Goal: Information Seeking & Learning: Compare options

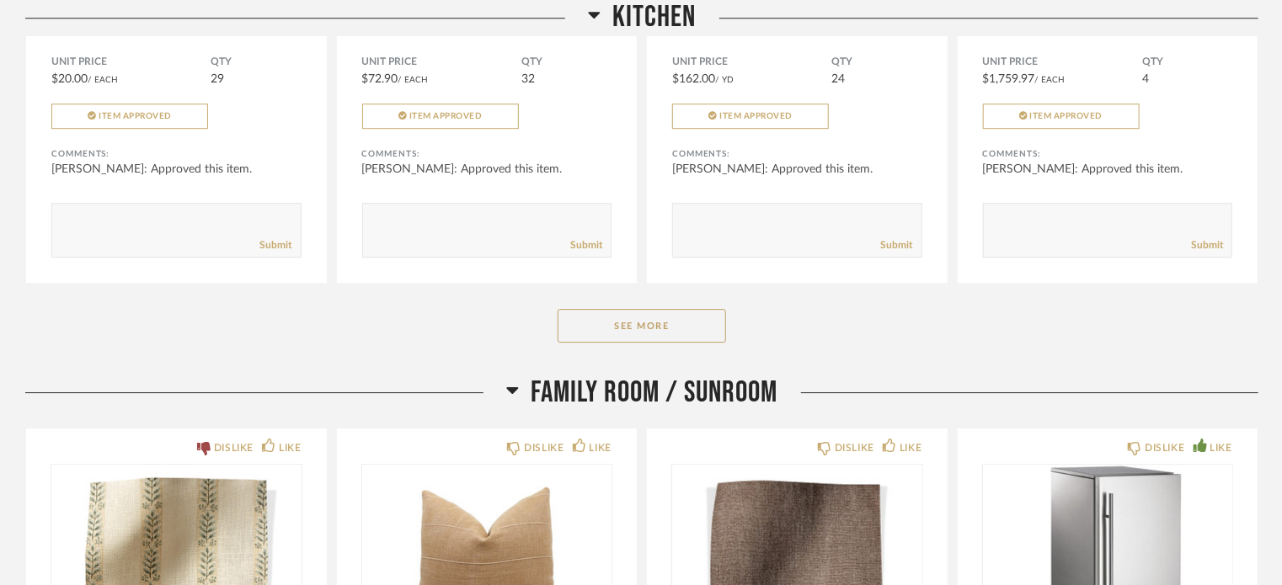
scroll to position [2482, 0]
click at [645, 318] on button "See More" at bounding box center [641, 327] width 168 height 34
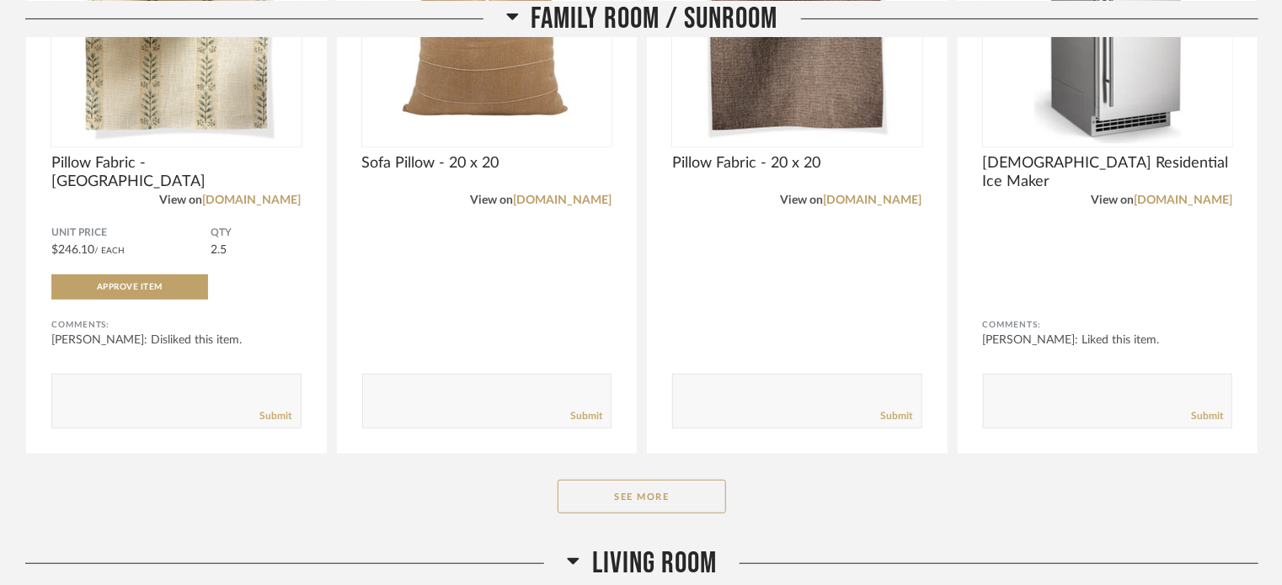
scroll to position [3631, 0]
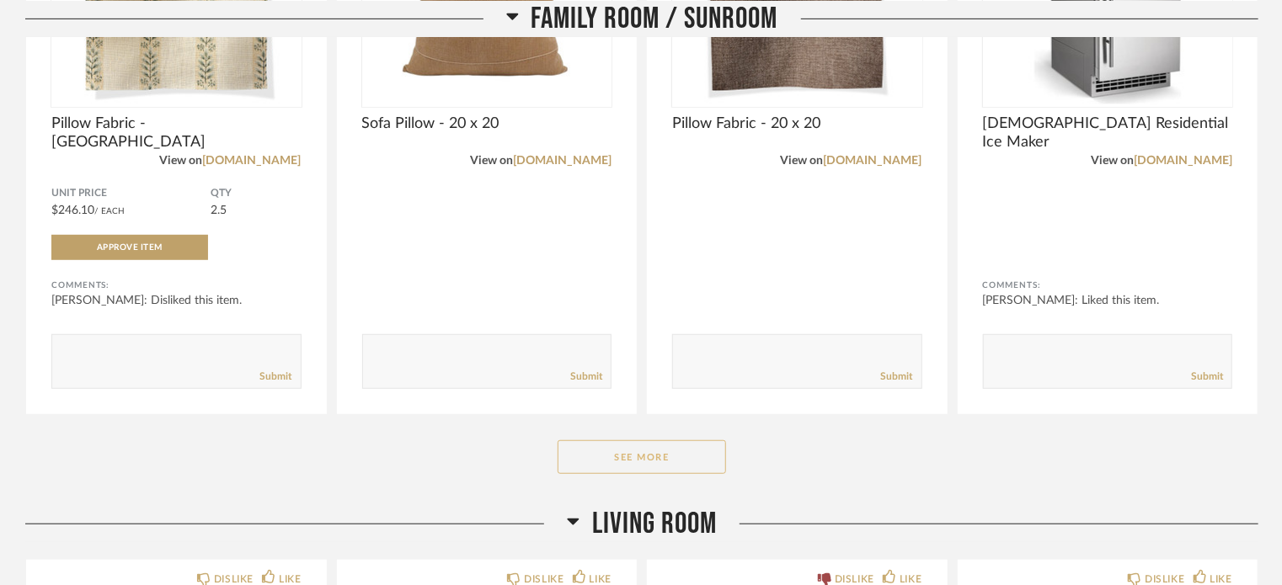
click at [630, 457] on button "See More" at bounding box center [641, 457] width 168 height 34
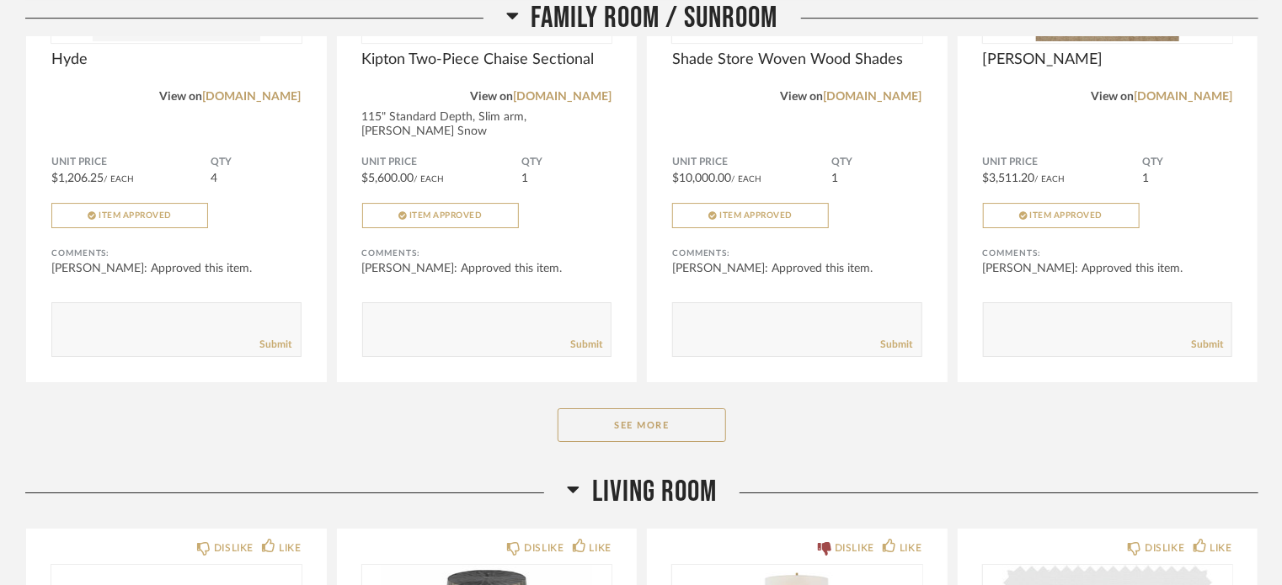
scroll to position [6051, 0]
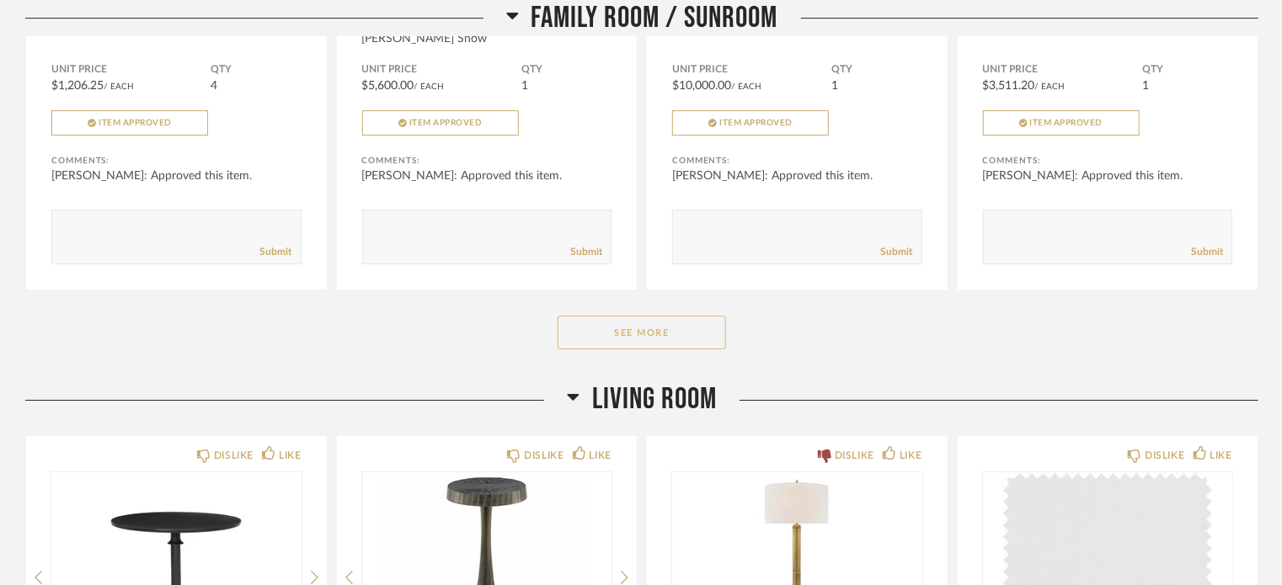
click at [694, 316] on button "See More" at bounding box center [641, 333] width 168 height 34
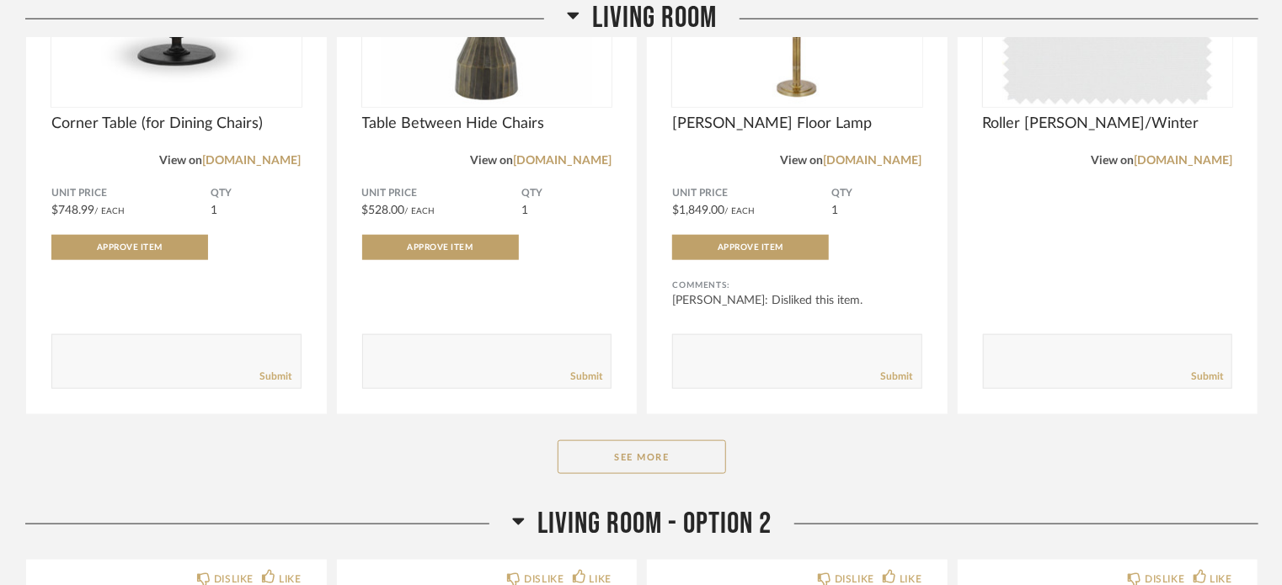
scroll to position [7196, 0]
click at [648, 445] on button "See More" at bounding box center [641, 457] width 168 height 34
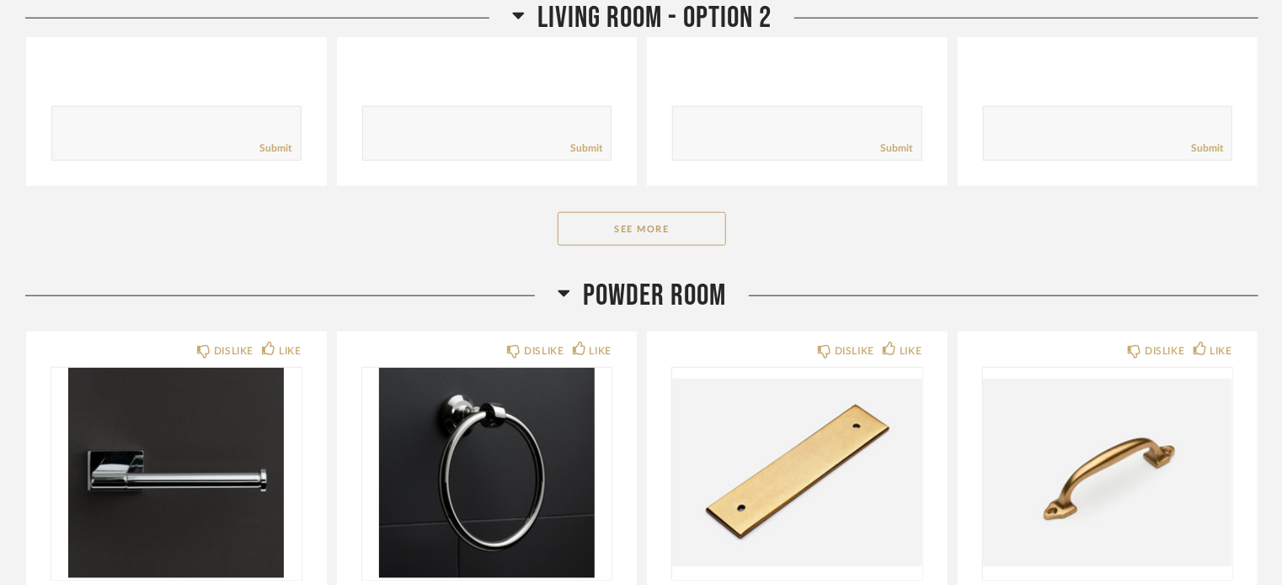
scroll to position [10389, 0]
click at [663, 211] on button "See More" at bounding box center [641, 228] width 168 height 34
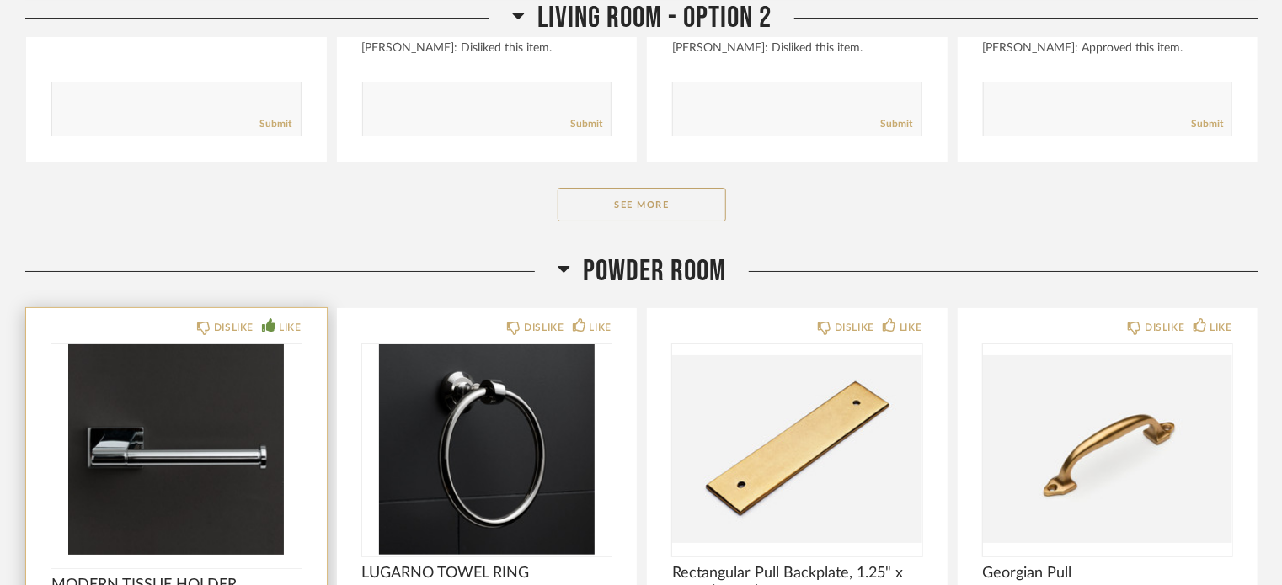
scroll to position [12672, 0]
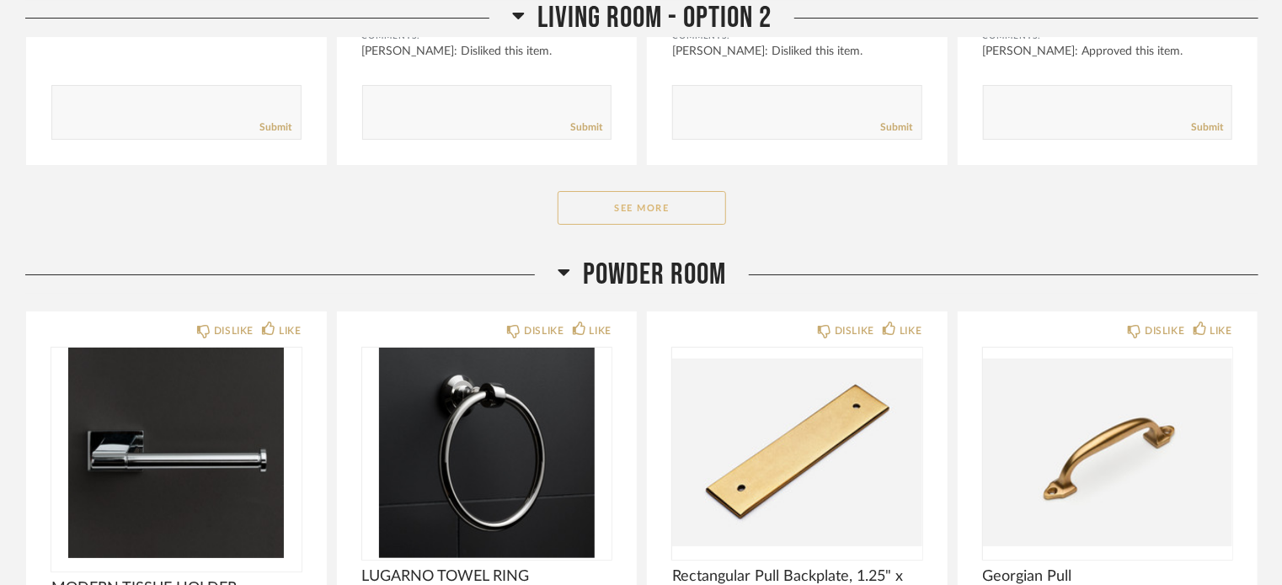
click at [628, 200] on button "See More" at bounding box center [641, 208] width 168 height 34
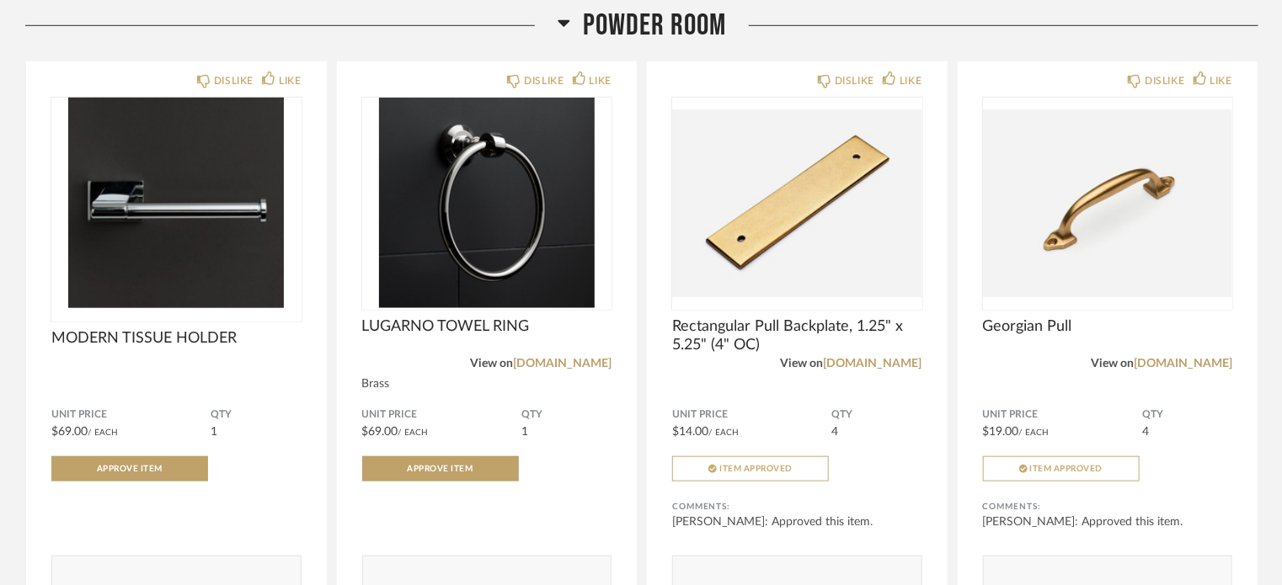
scroll to position [13982, 0]
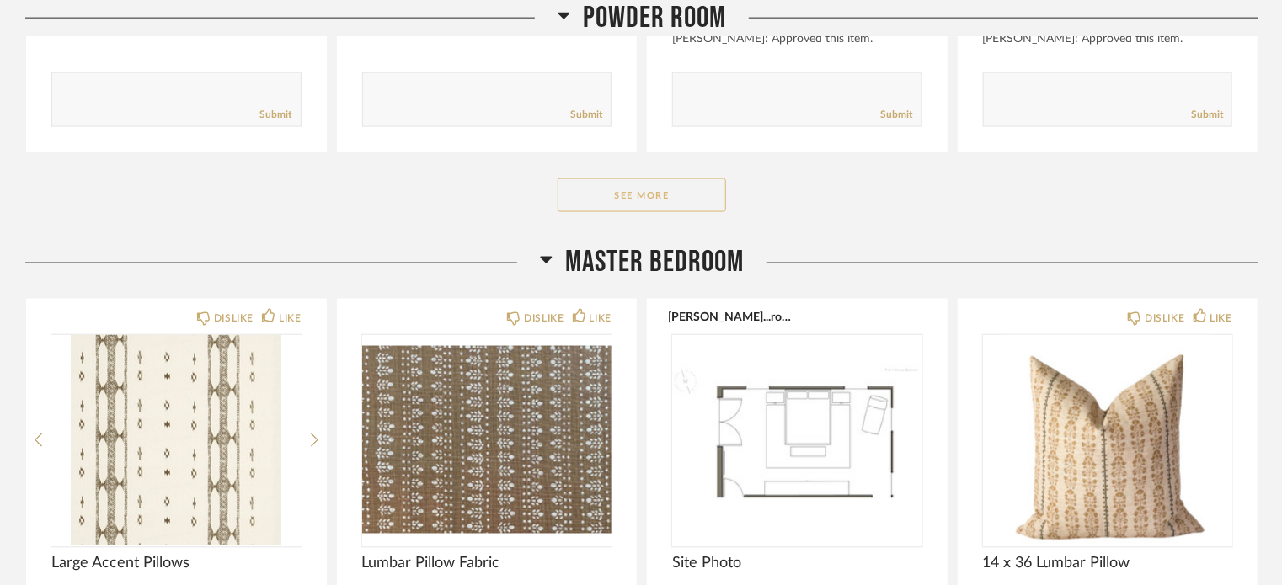
click at [646, 179] on button "See More" at bounding box center [641, 196] width 168 height 34
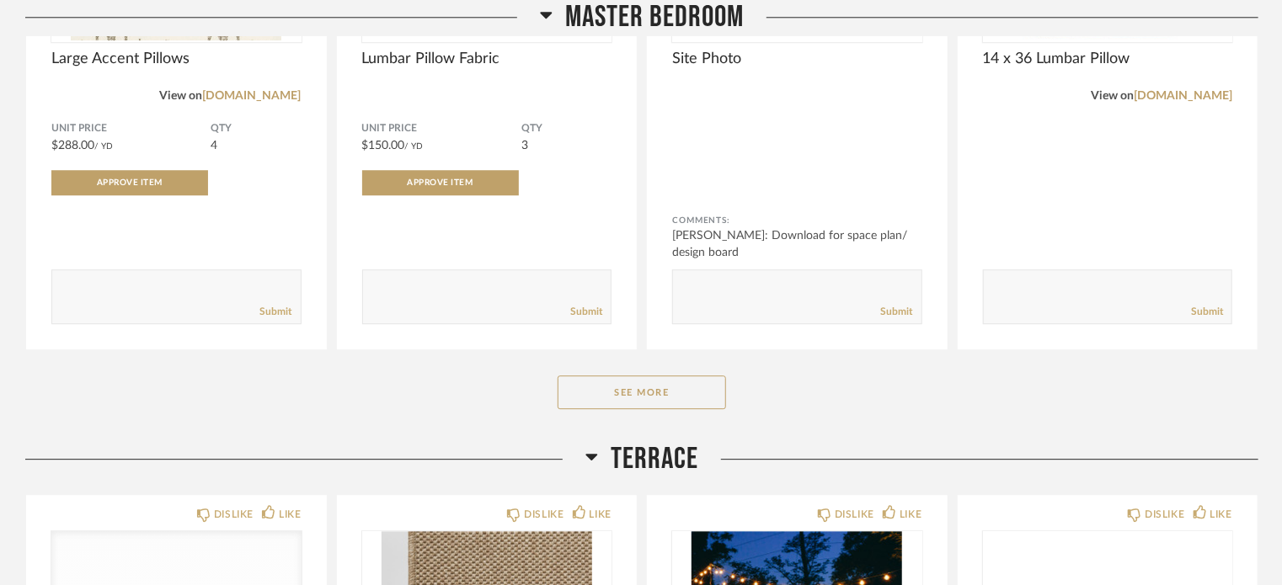
scroll to position [15306, 0]
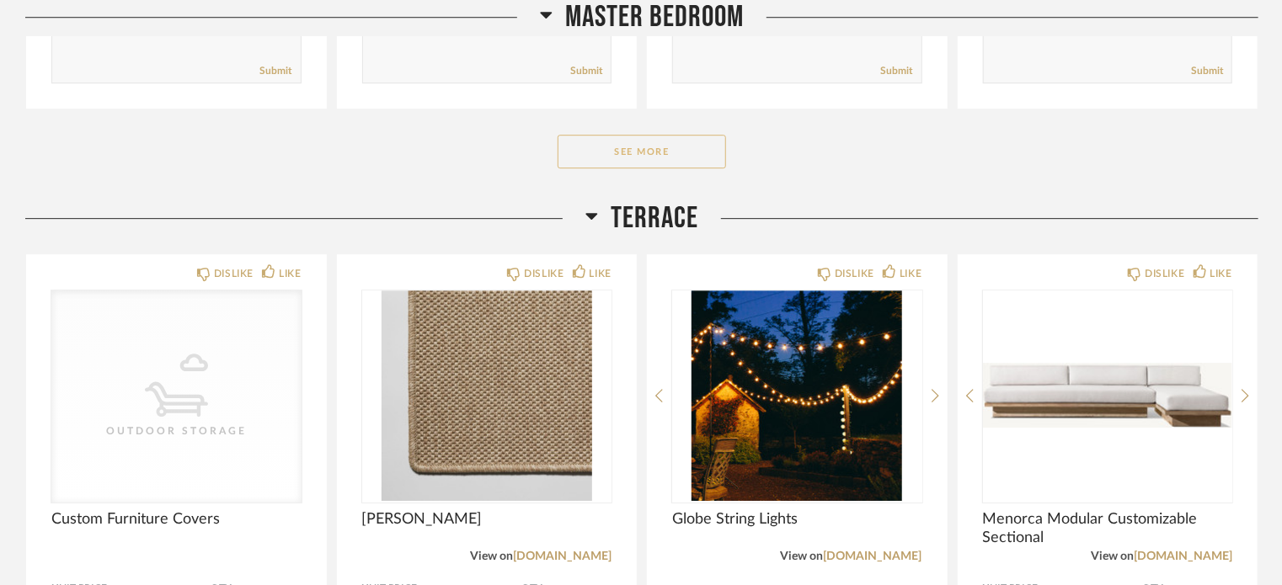
click at [653, 136] on button "See More" at bounding box center [641, 152] width 168 height 34
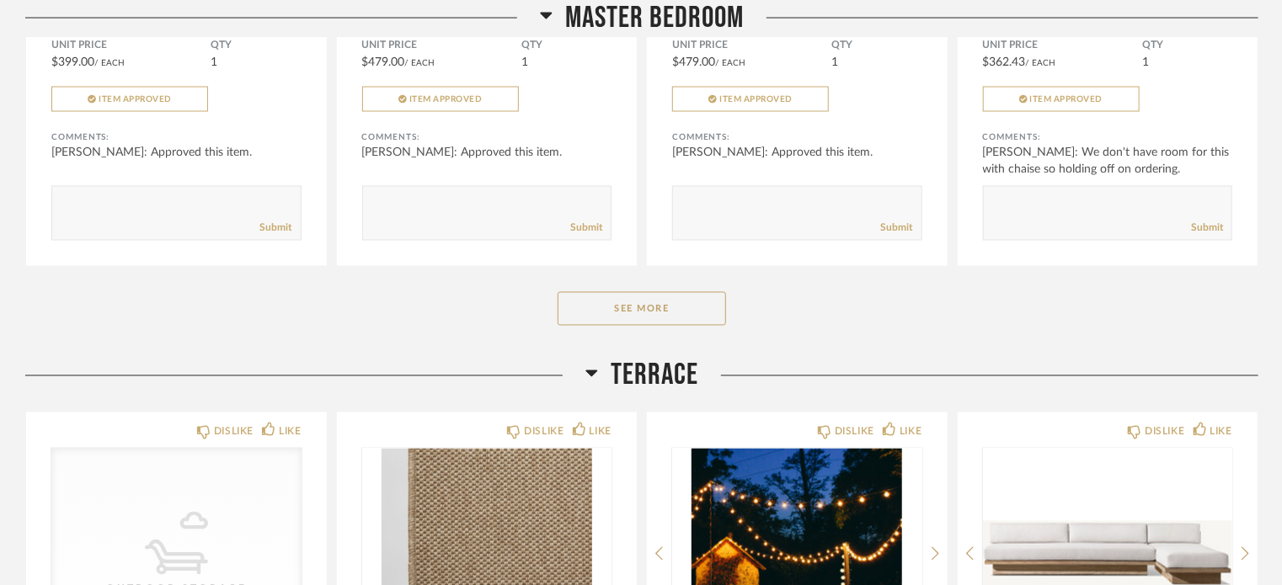
scroll to position [17542, 0]
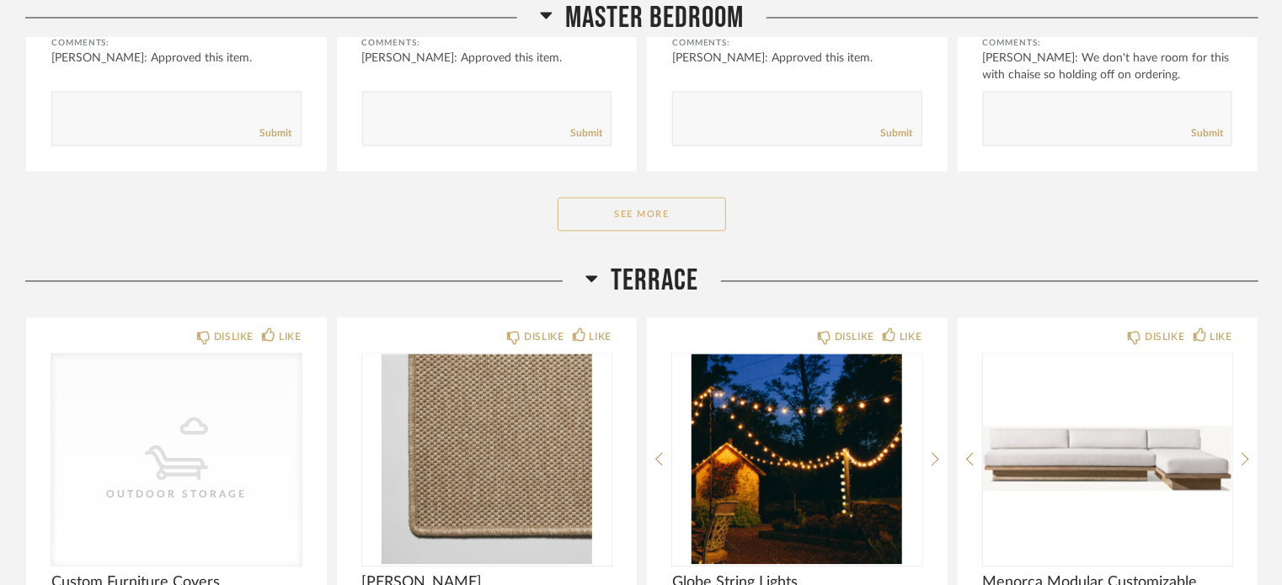
click at [621, 211] on button "See More" at bounding box center [641, 215] width 168 height 34
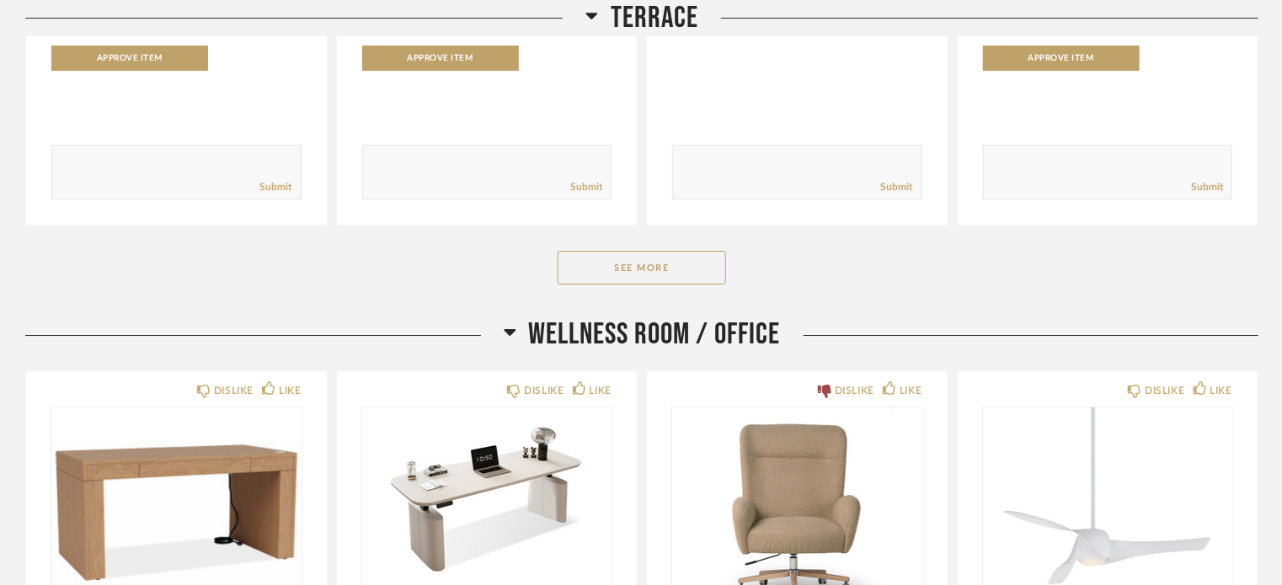
scroll to position [18768, 0]
click at [634, 261] on button "See More" at bounding box center [641, 268] width 168 height 34
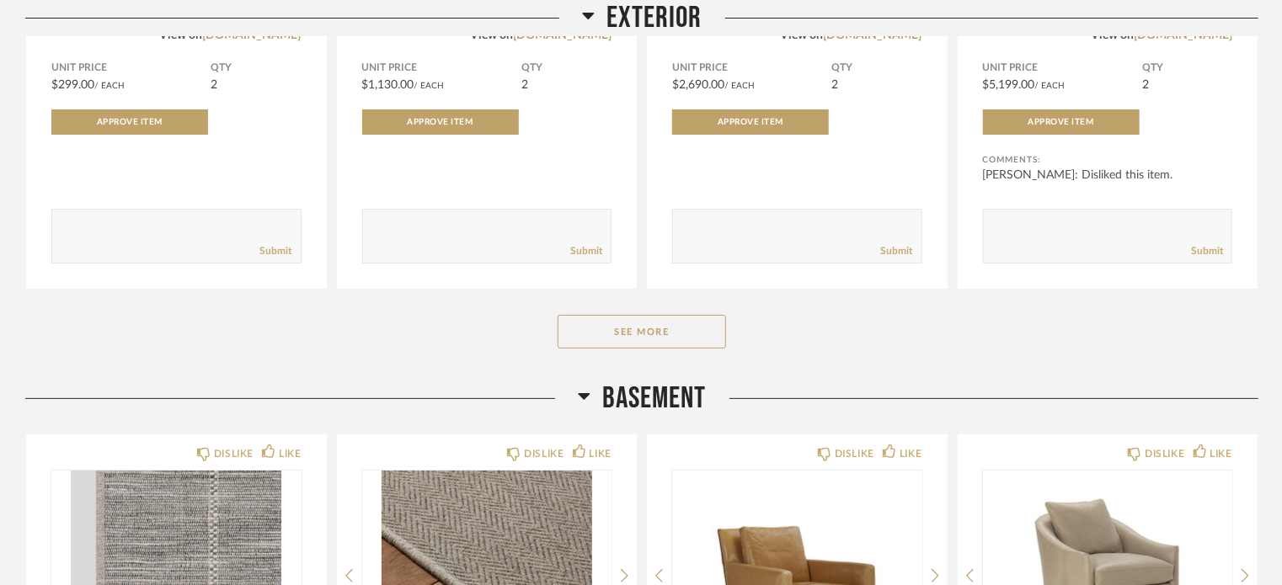
scroll to position [22426, 0]
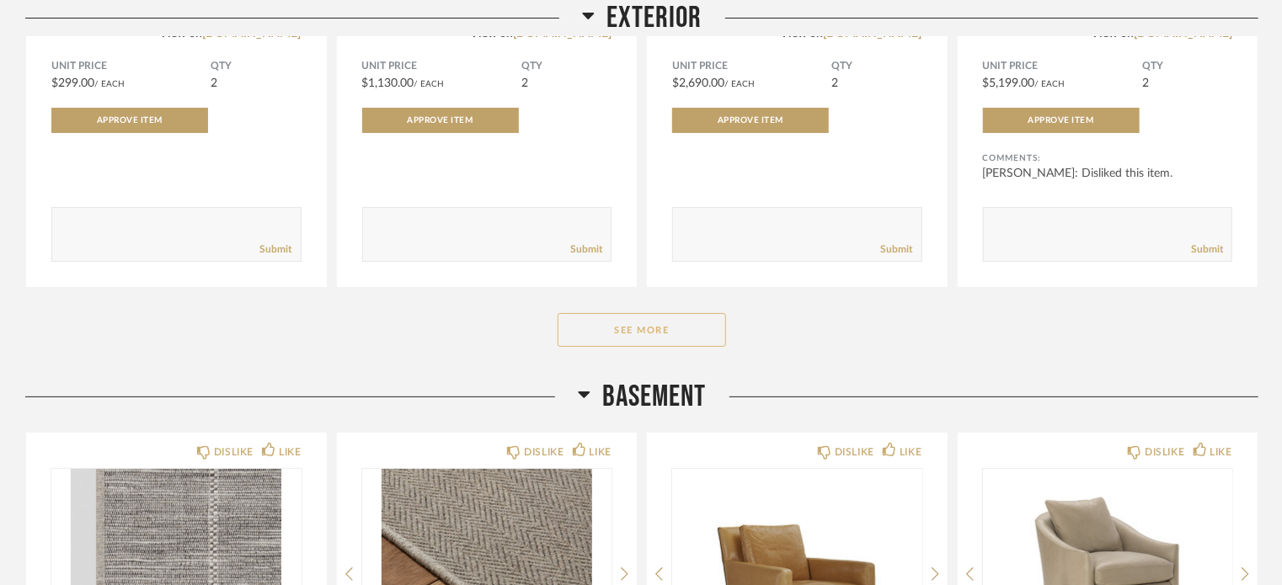
click at [620, 325] on button "See More" at bounding box center [641, 330] width 168 height 34
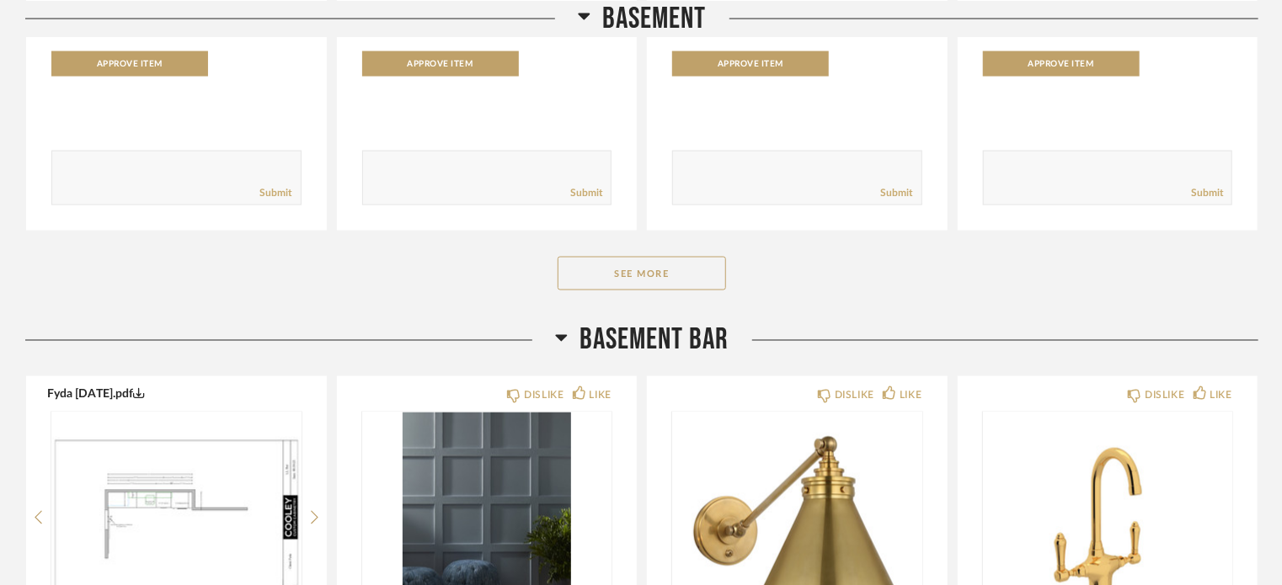
scroll to position [23753, 0]
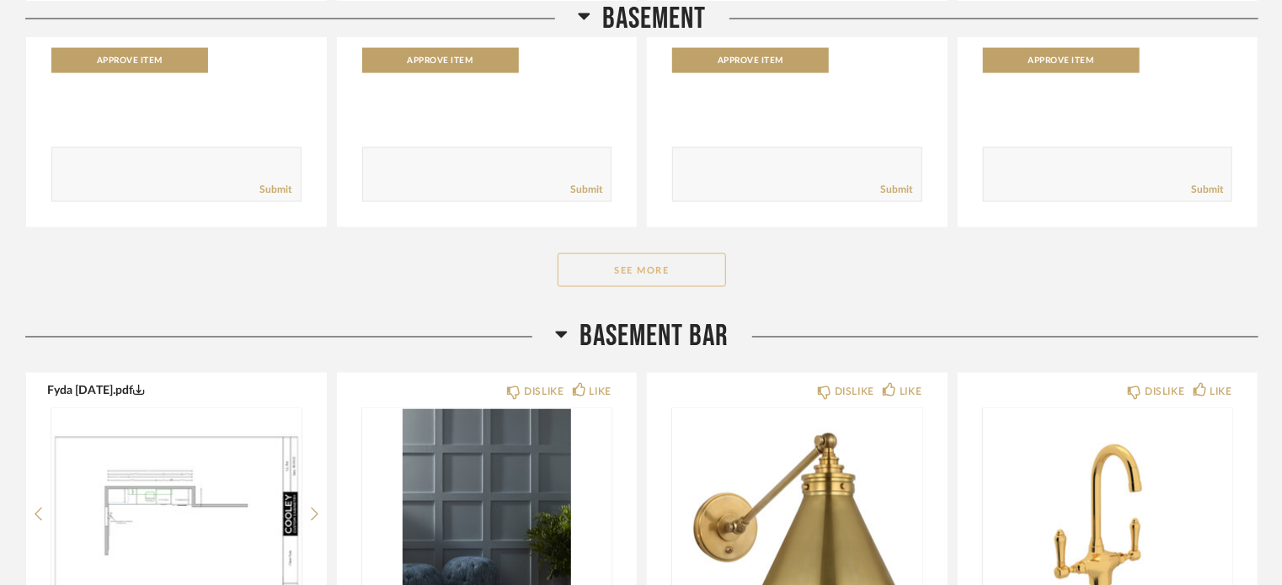
click at [617, 256] on button "See More" at bounding box center [641, 270] width 168 height 34
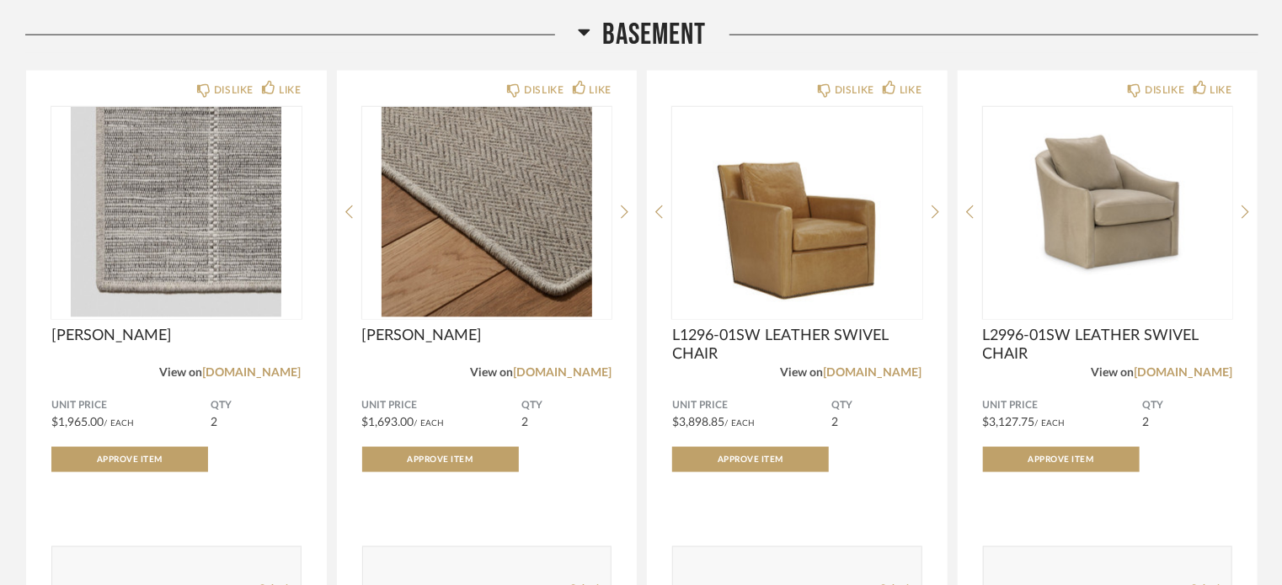
scroll to position [23339, 0]
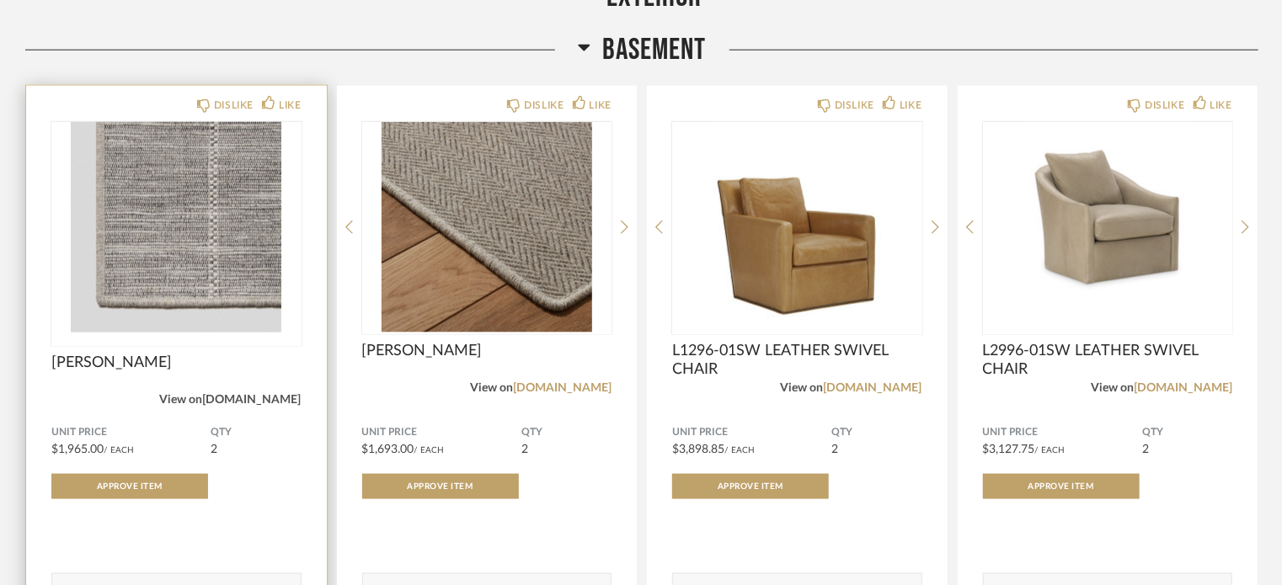
click at [279, 394] on link "[DOMAIN_NAME]" at bounding box center [252, 400] width 99 height 12
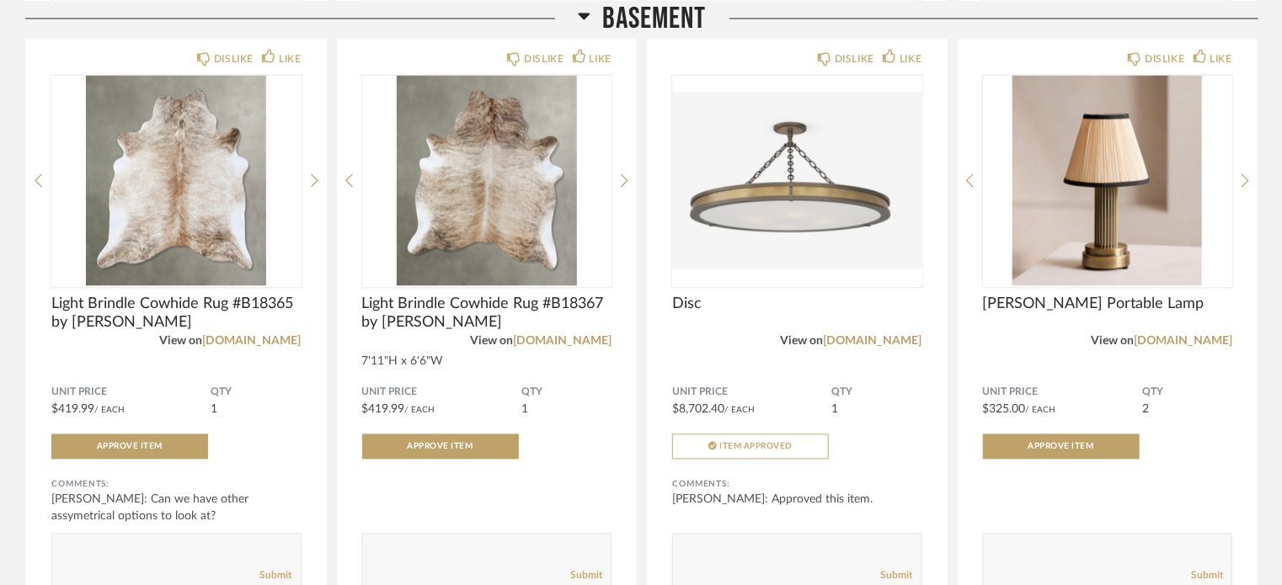
scroll to position [23964, 0]
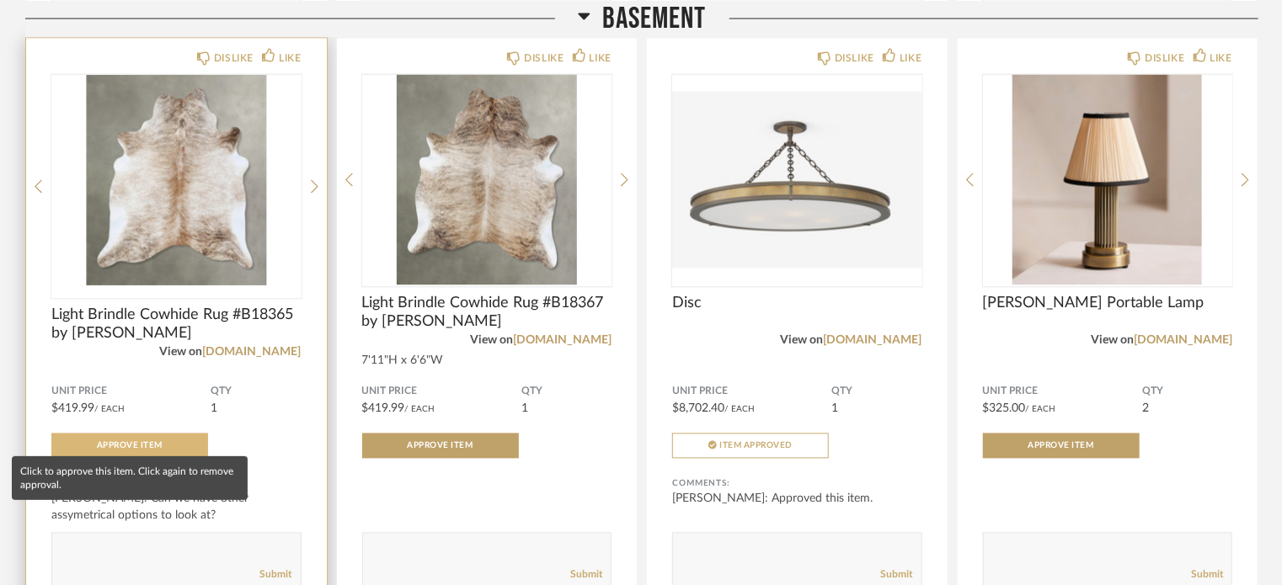
click at [150, 434] on button "Approve Item" at bounding box center [129, 446] width 157 height 25
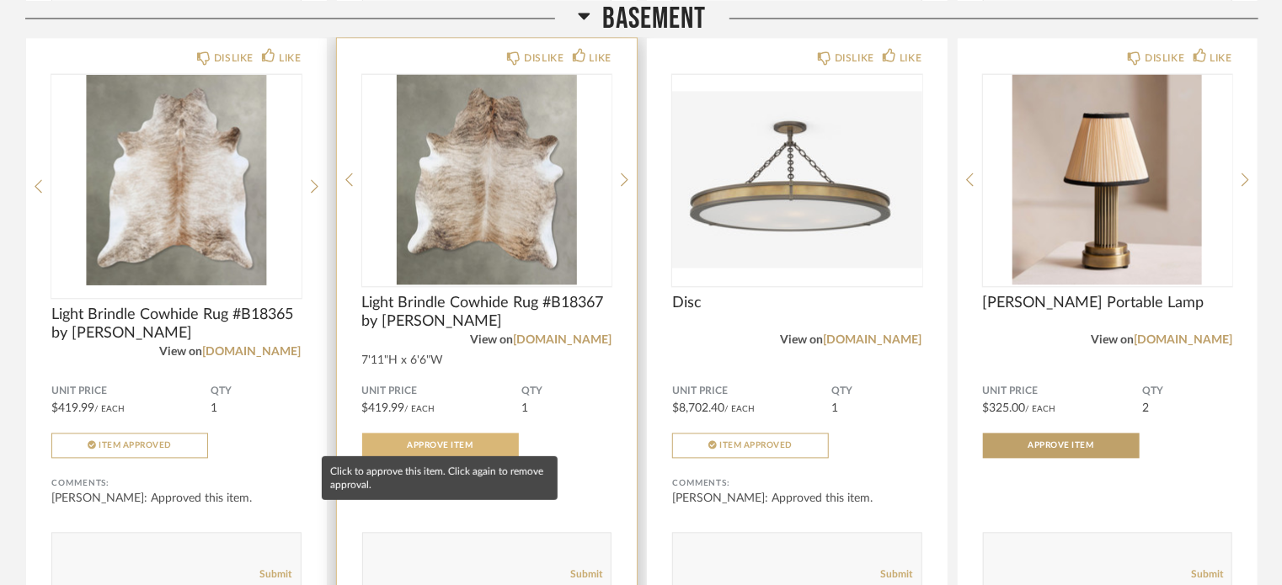
click at [454, 442] on span "Approve Item" at bounding box center [441, 446] width 66 height 8
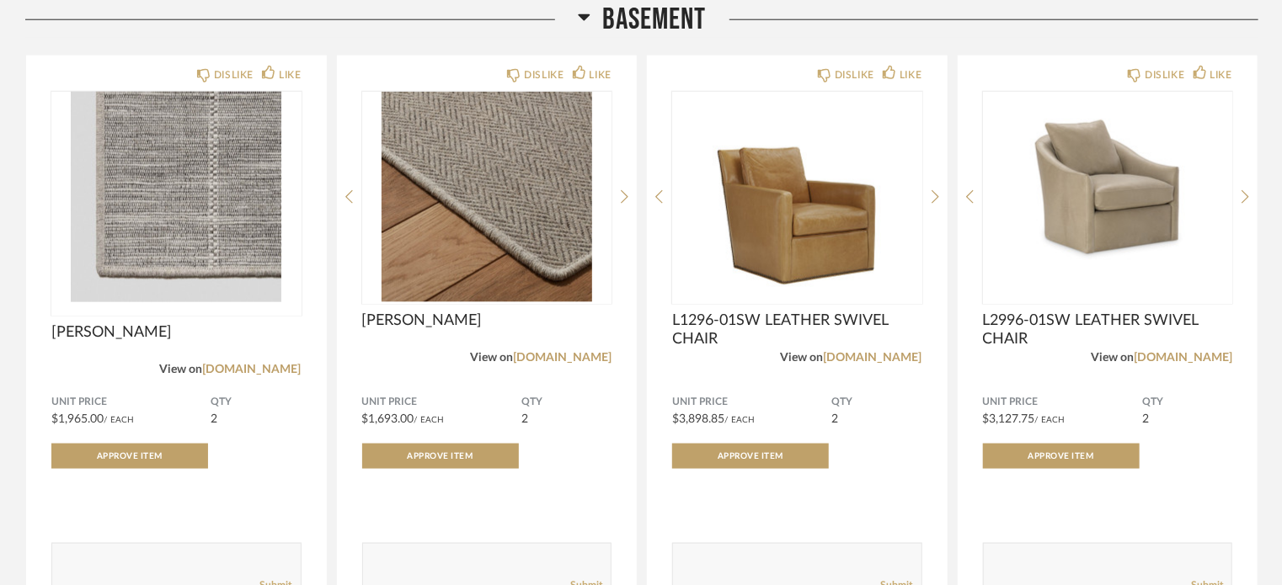
scroll to position [23370, 0]
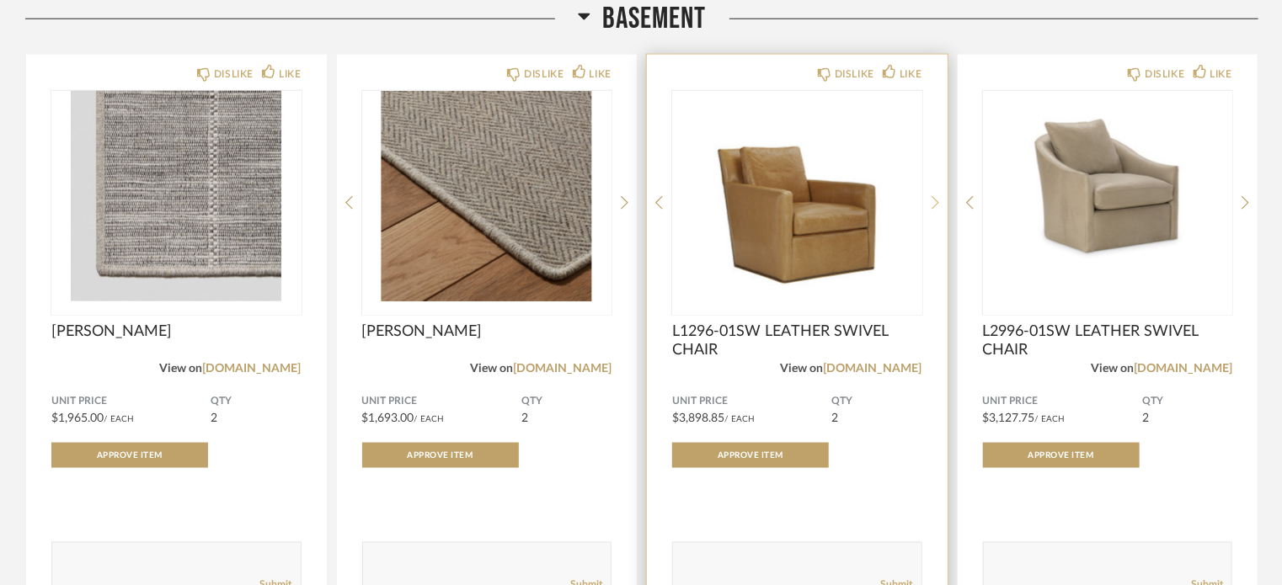
click at [936, 195] on icon at bounding box center [935, 202] width 8 height 15
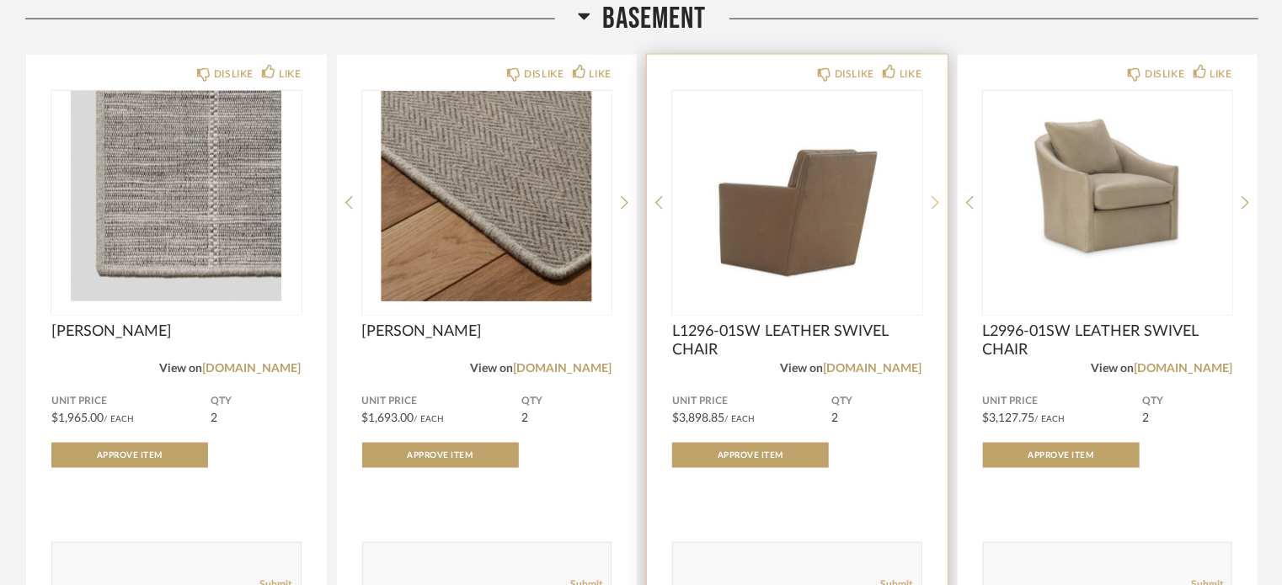
click at [936, 195] on icon at bounding box center [935, 202] width 8 height 15
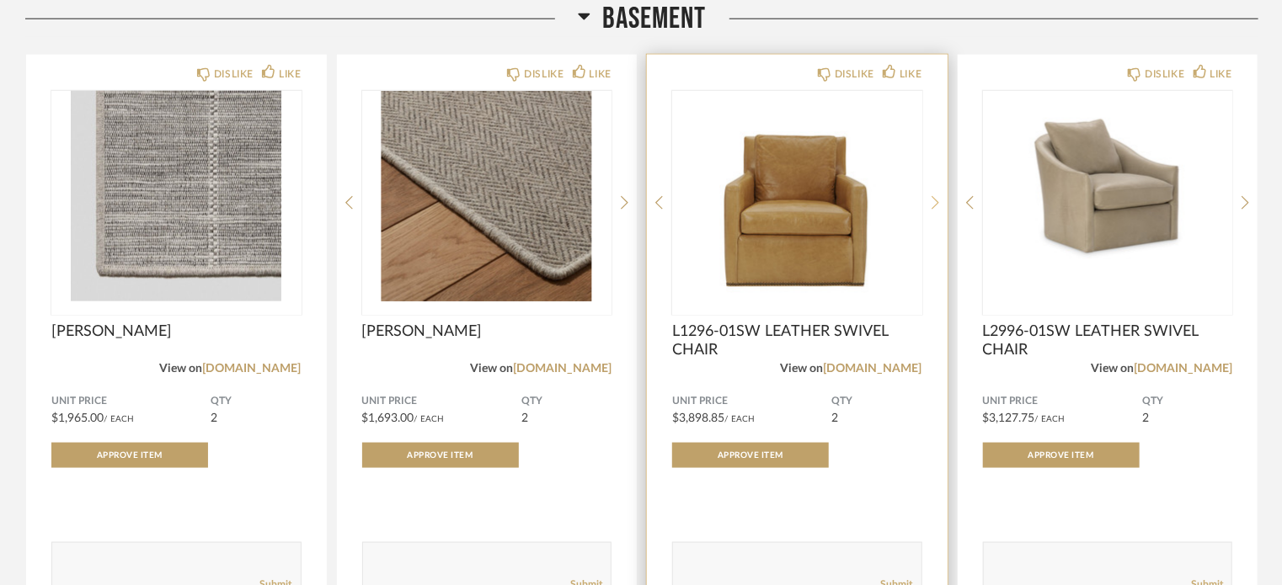
click at [936, 195] on icon at bounding box center [935, 202] width 8 height 15
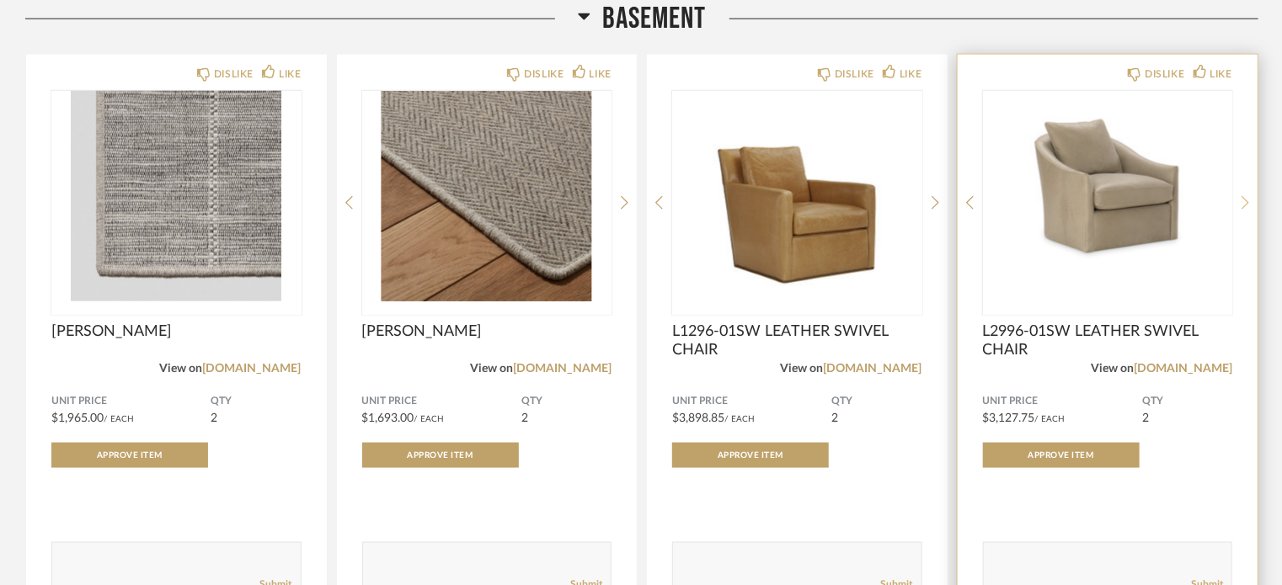
click at [1248, 195] on icon at bounding box center [1245, 202] width 8 height 15
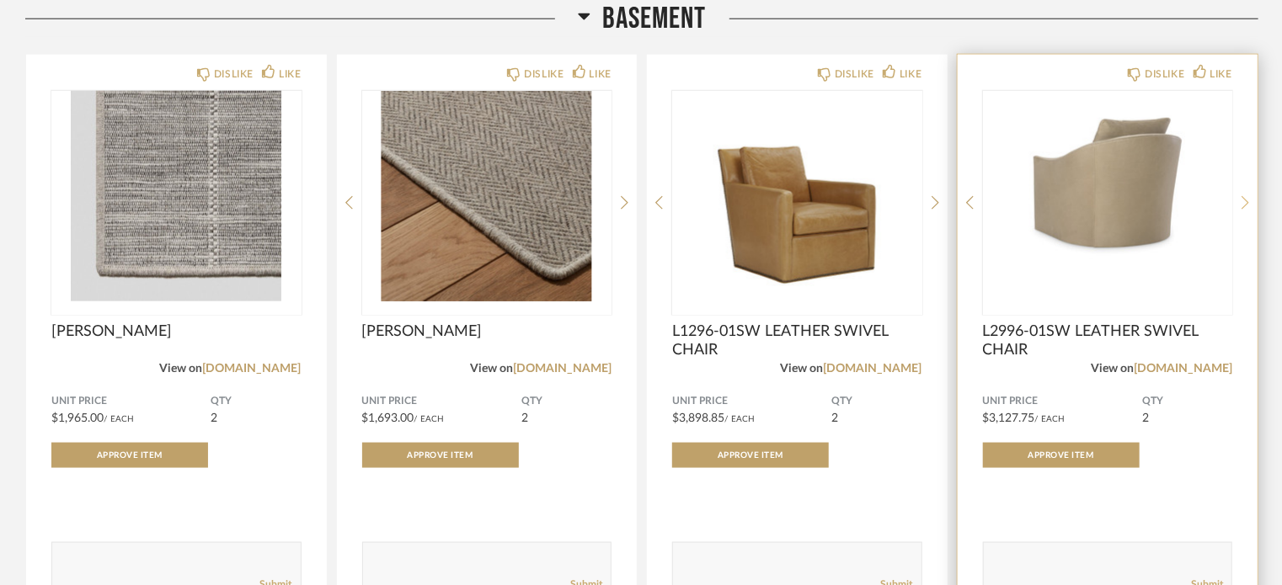
click at [1248, 195] on icon at bounding box center [1245, 202] width 8 height 15
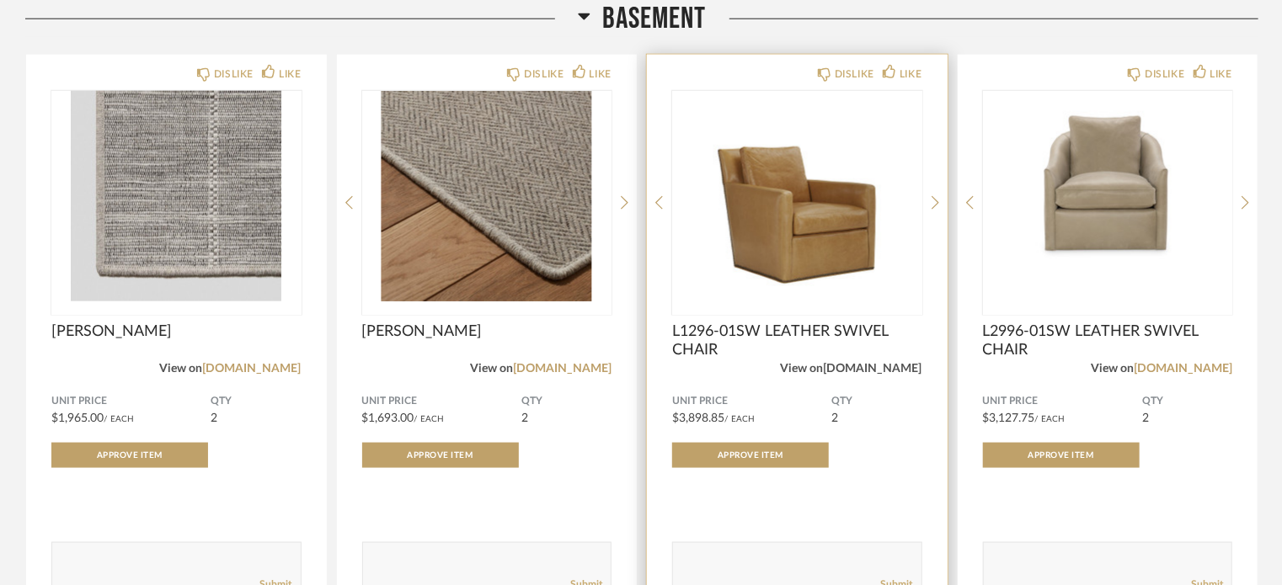
click at [890, 363] on link "[DOMAIN_NAME]" at bounding box center [873, 369] width 99 height 12
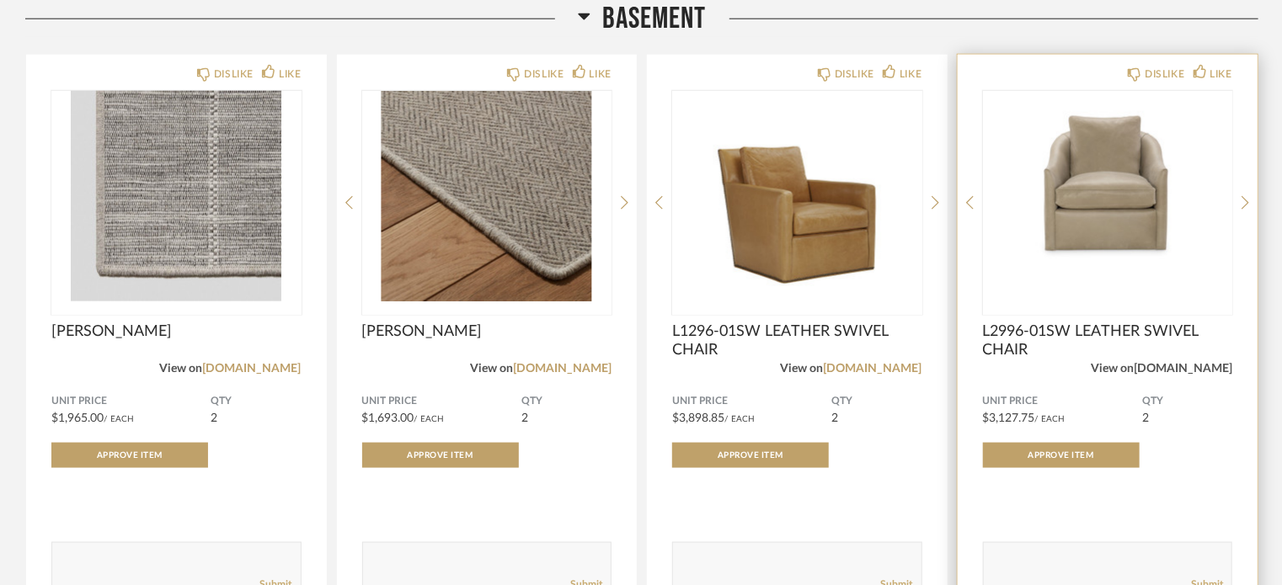
click at [1197, 363] on link "[DOMAIN_NAME]" at bounding box center [1182, 369] width 99 height 12
click at [966, 195] on icon at bounding box center [970, 202] width 8 height 15
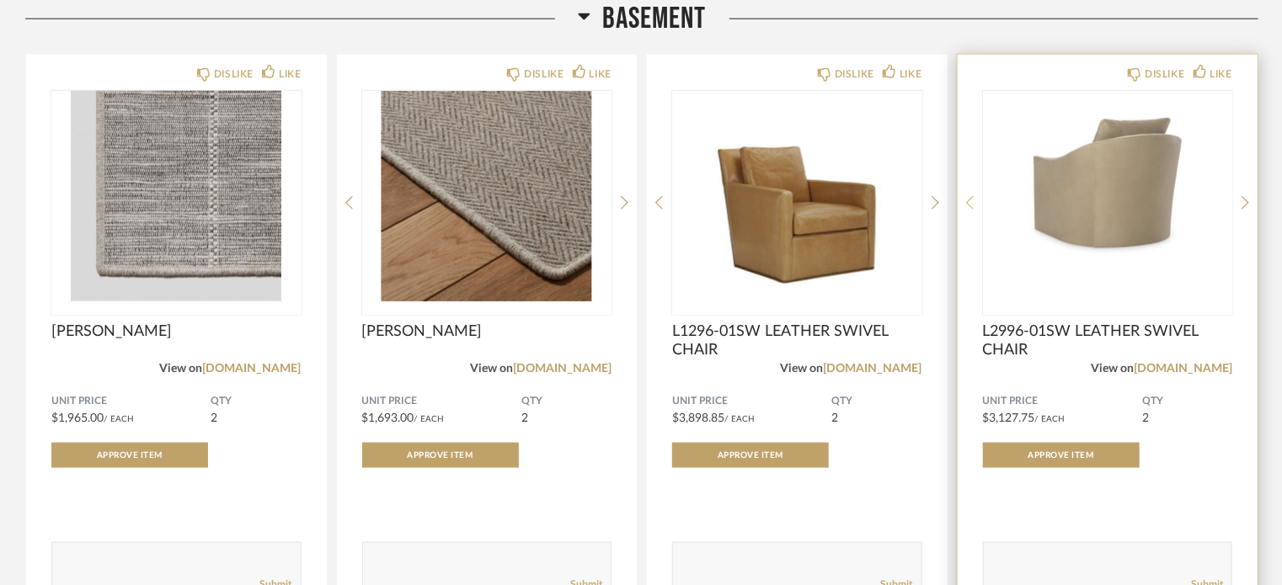
click at [966, 195] on icon at bounding box center [970, 202] width 8 height 15
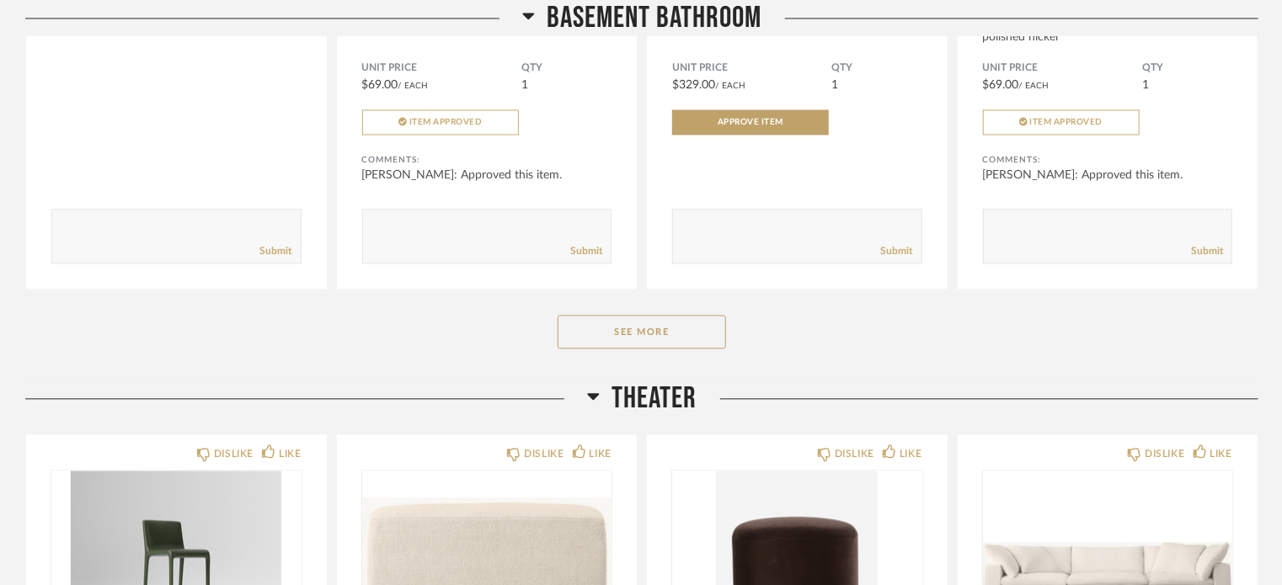
scroll to position [27334, 0]
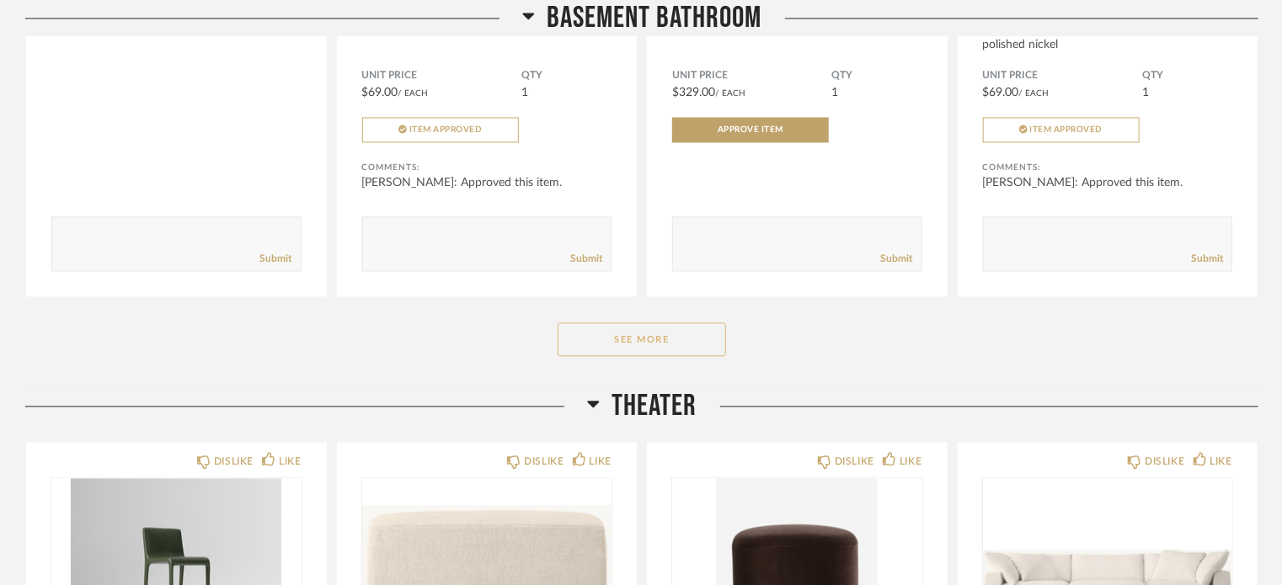
click at [647, 331] on button "See More" at bounding box center [641, 340] width 168 height 34
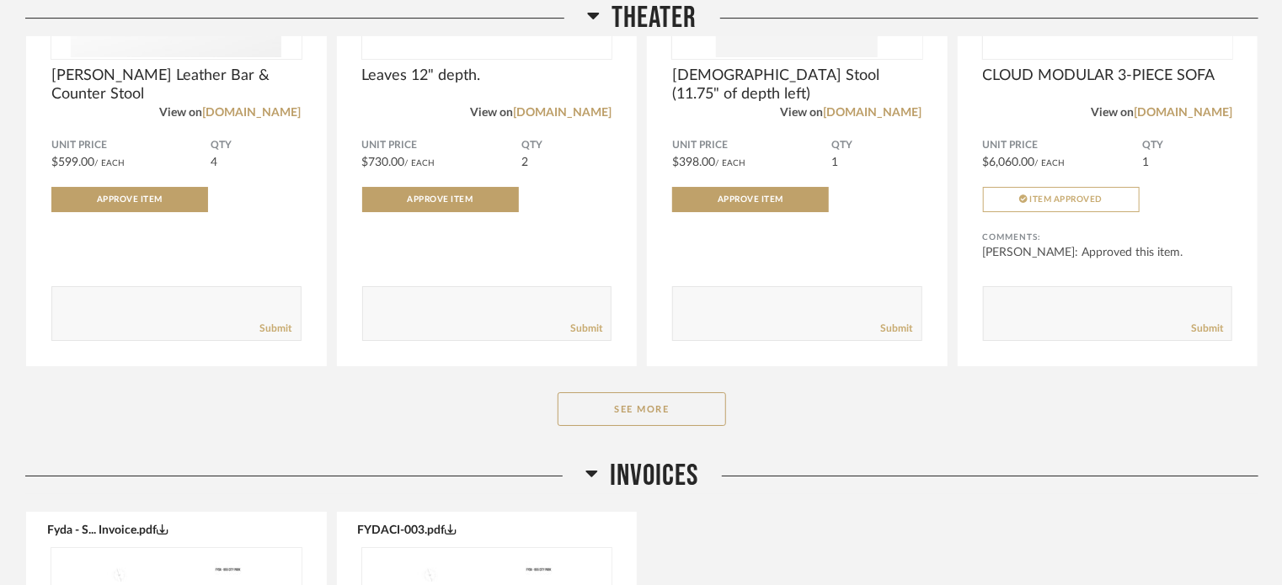
scroll to position [28533, 0]
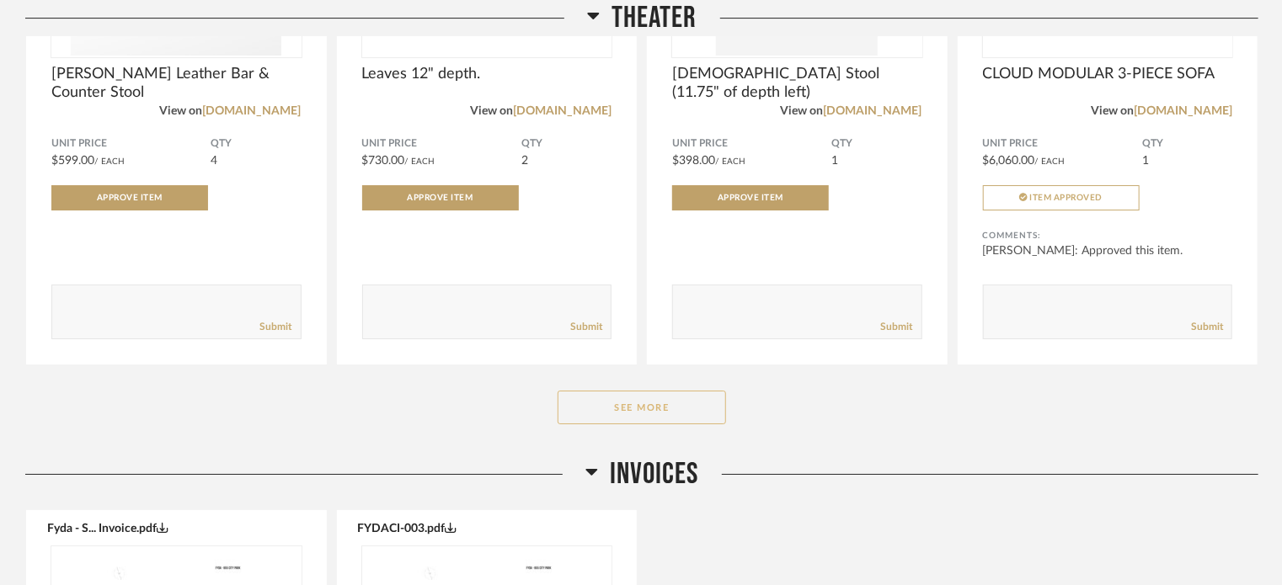
click at [651, 398] on button "See More" at bounding box center [641, 408] width 168 height 34
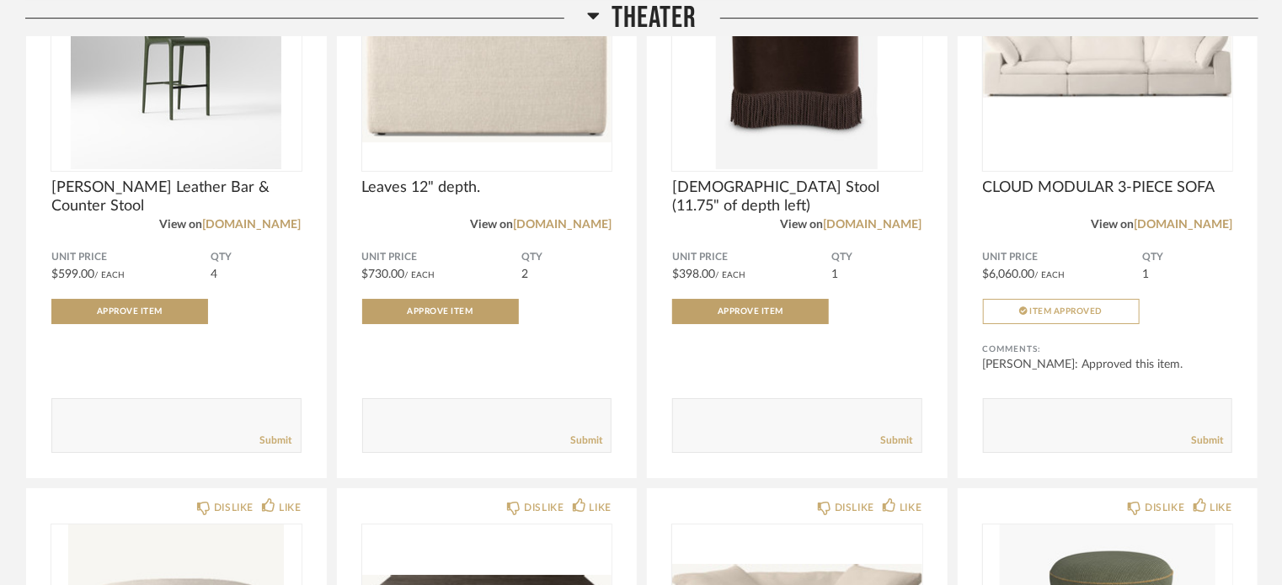
scroll to position [28419, 0]
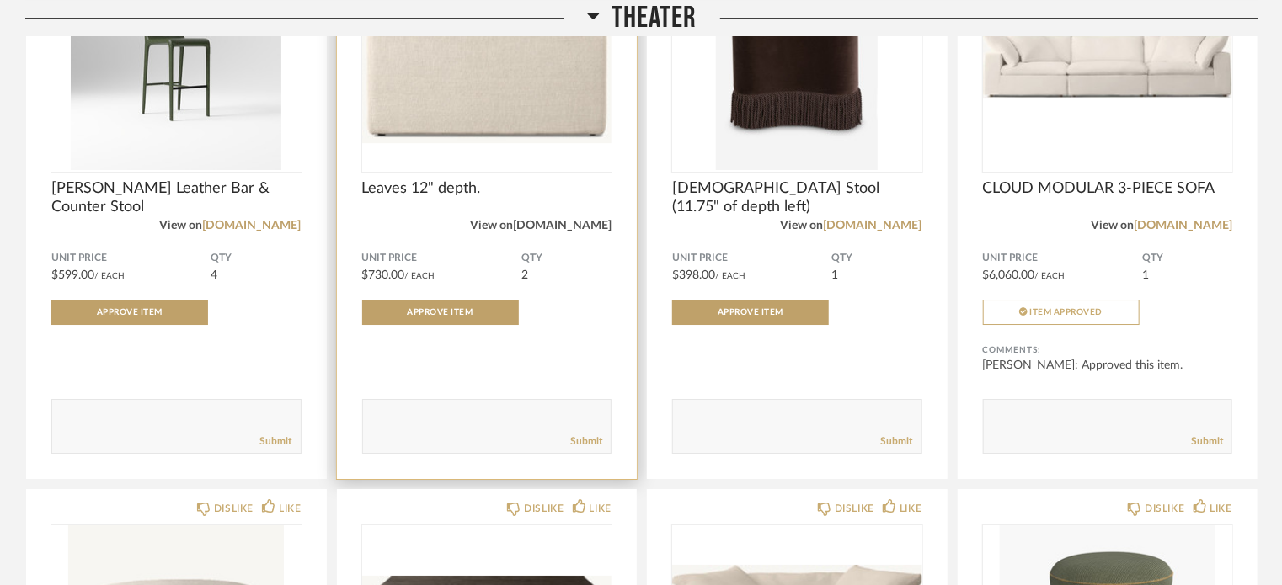
click at [597, 220] on link "[DOMAIN_NAME]" at bounding box center [562, 226] width 99 height 12
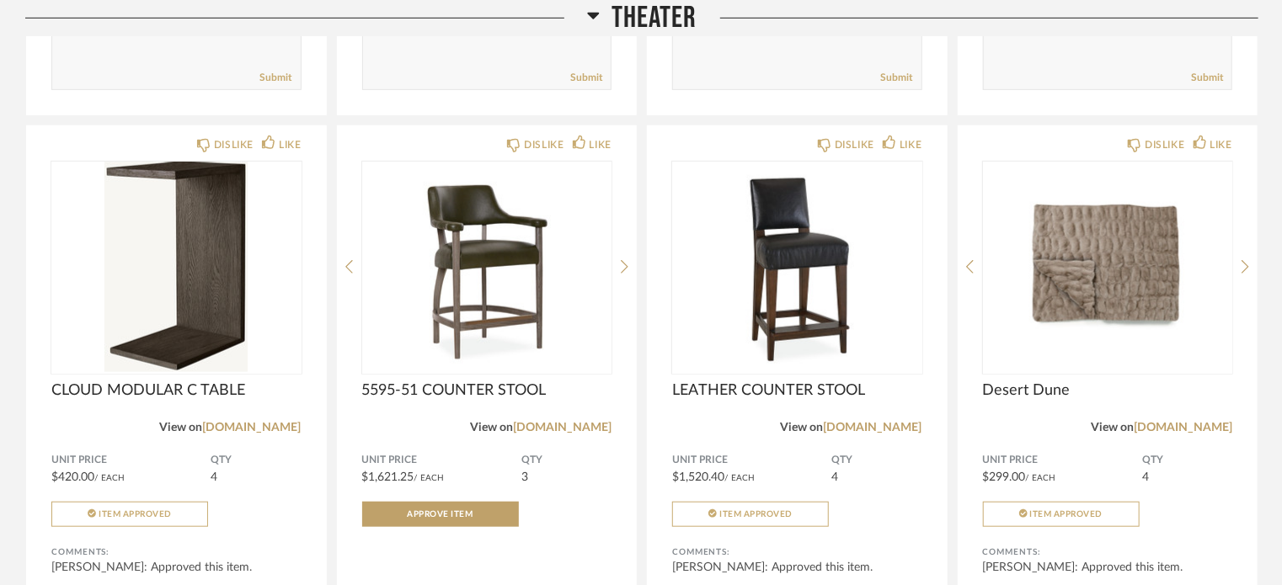
scroll to position [29362, 0]
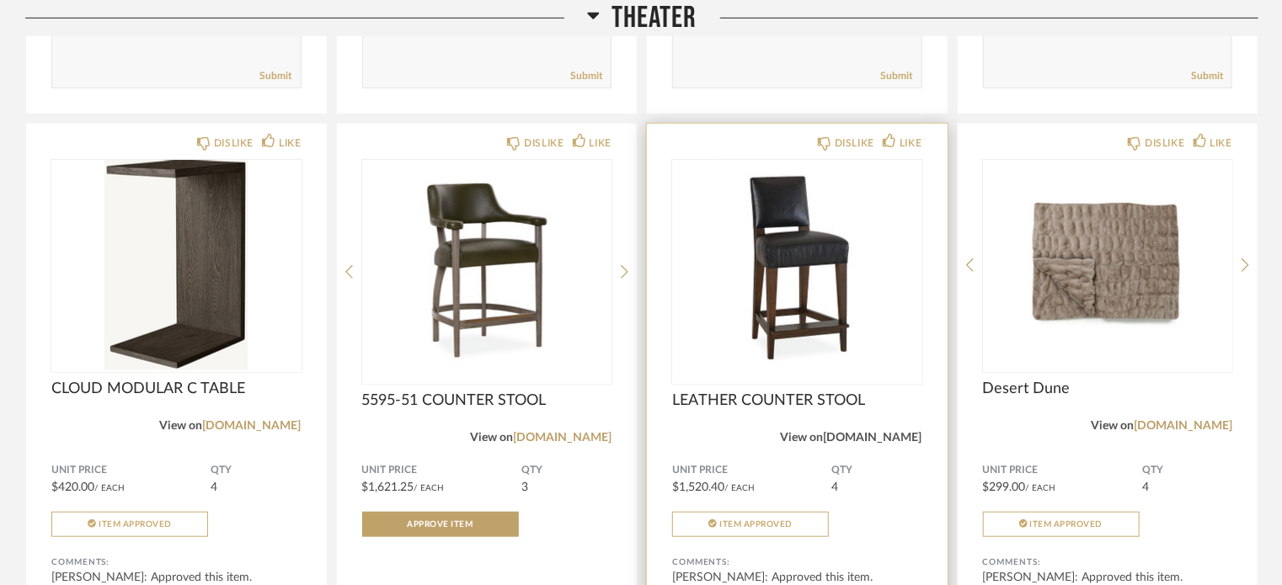
click at [885, 432] on link "[DOMAIN_NAME]" at bounding box center [873, 438] width 99 height 12
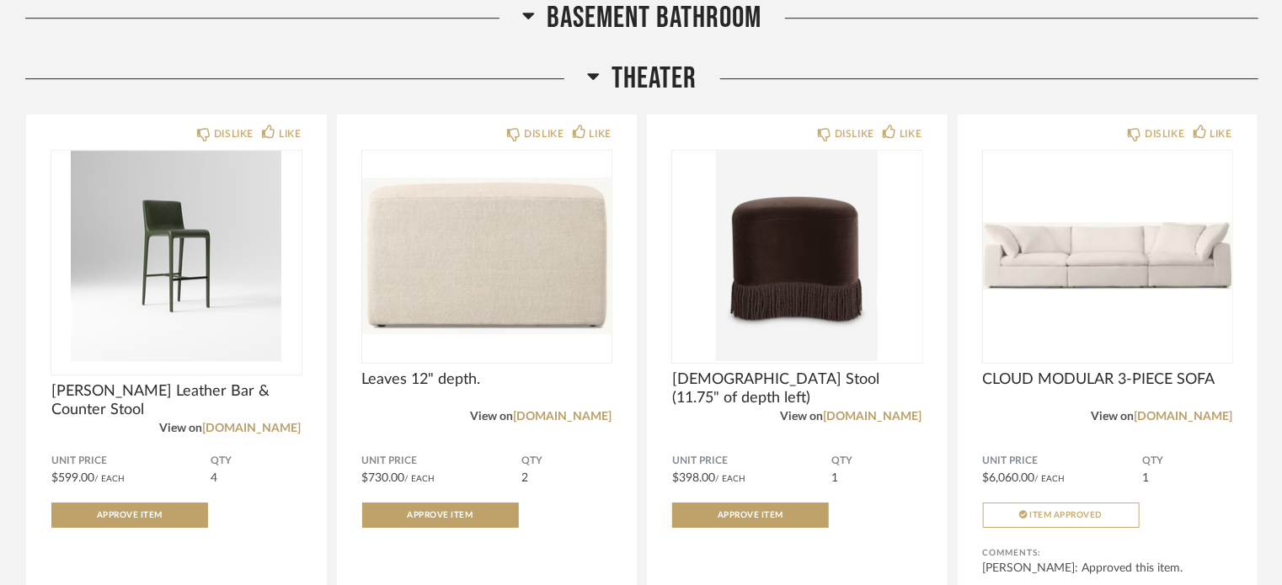
scroll to position [28228, 0]
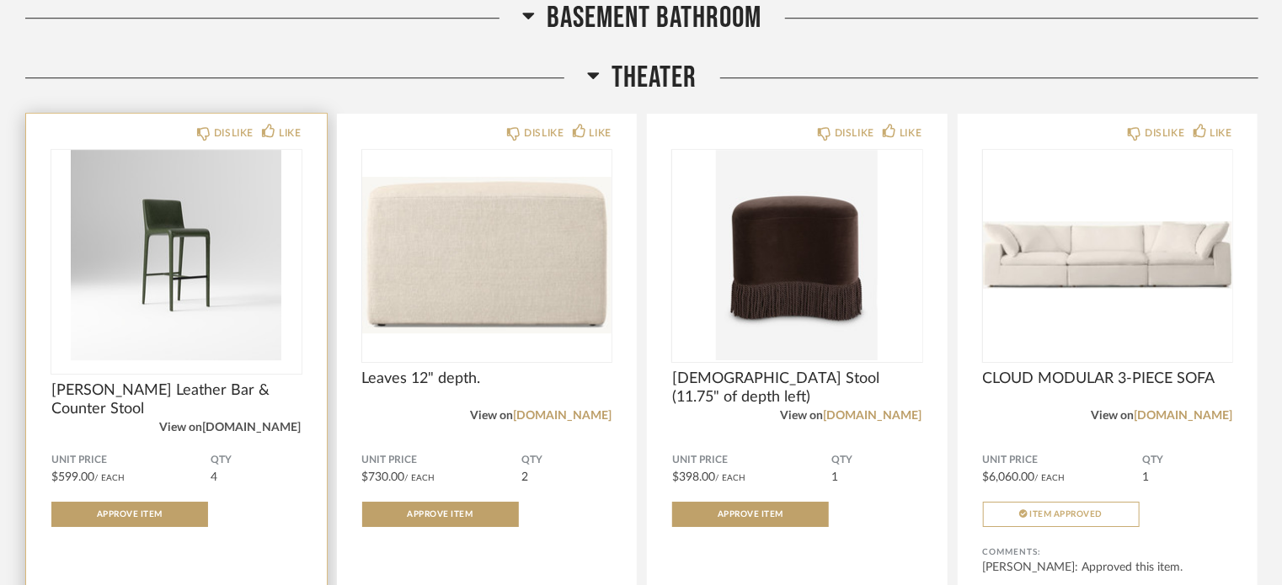
click at [276, 422] on link "westelm.com" at bounding box center [252, 428] width 99 height 12
click at [168, 227] on img "0" at bounding box center [176, 255] width 250 height 211
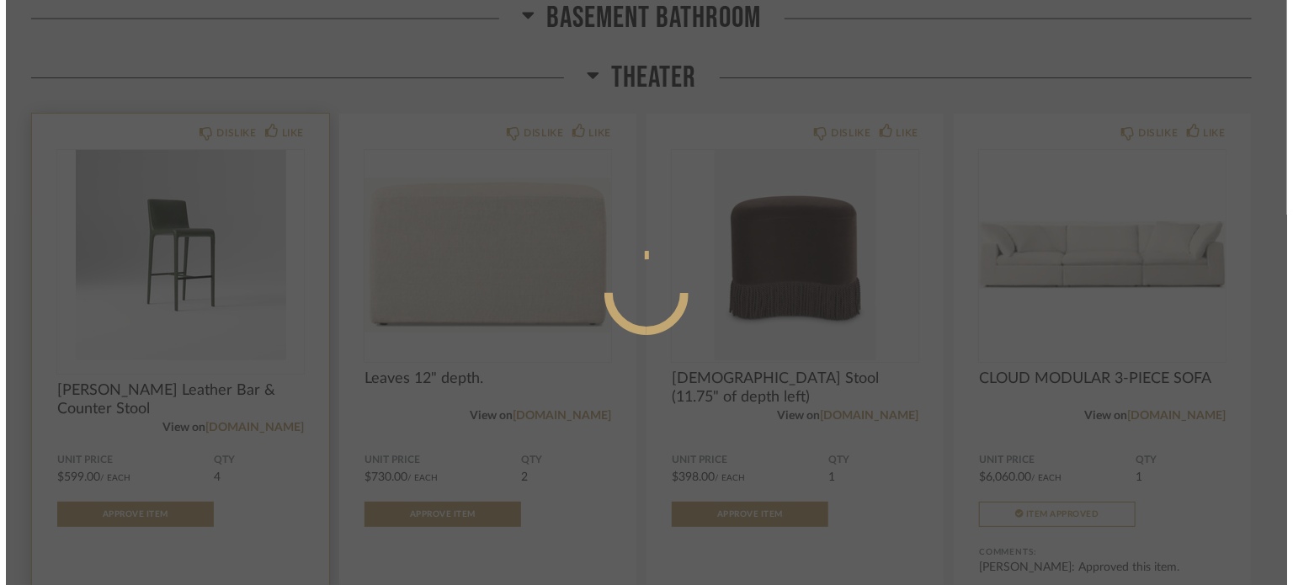
scroll to position [0, 0]
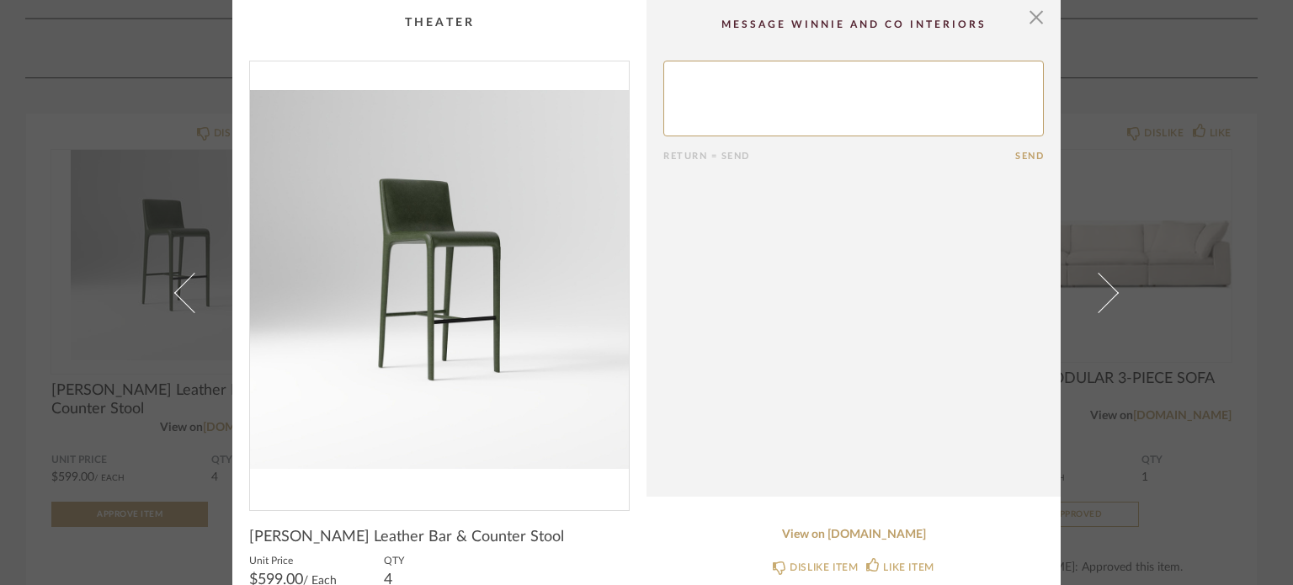
click at [0, 60] on div "× Return = Send Send Dolores Leather Bar & Counter Stool Unit Price $599.00 / E…" at bounding box center [646, 292] width 1293 height 585
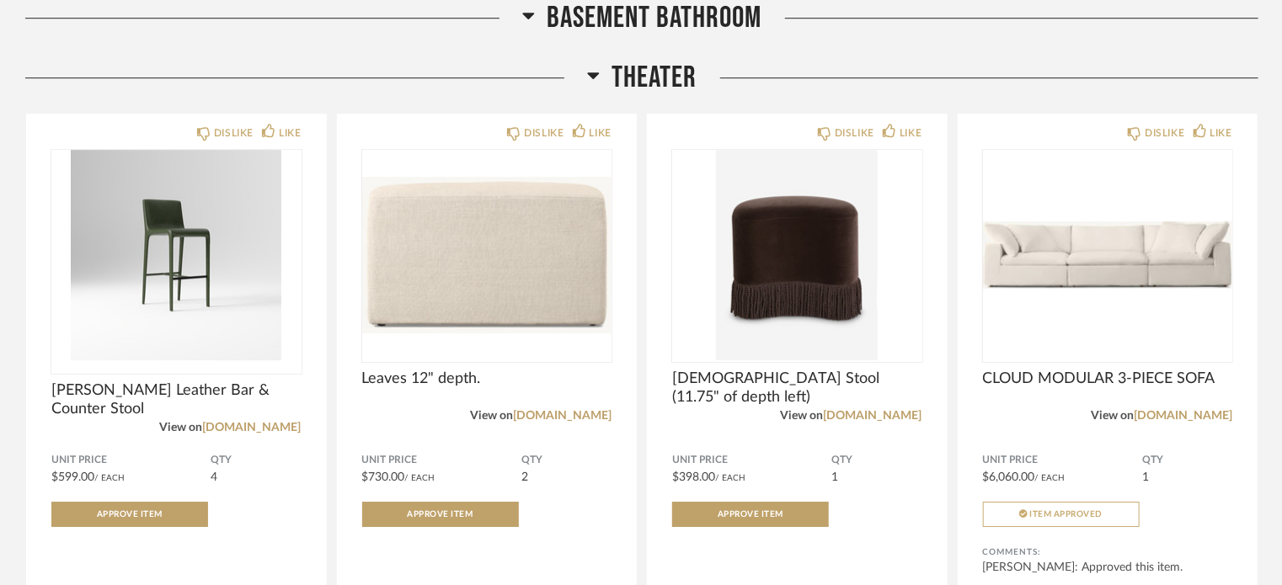
scroll to position [28245, 0]
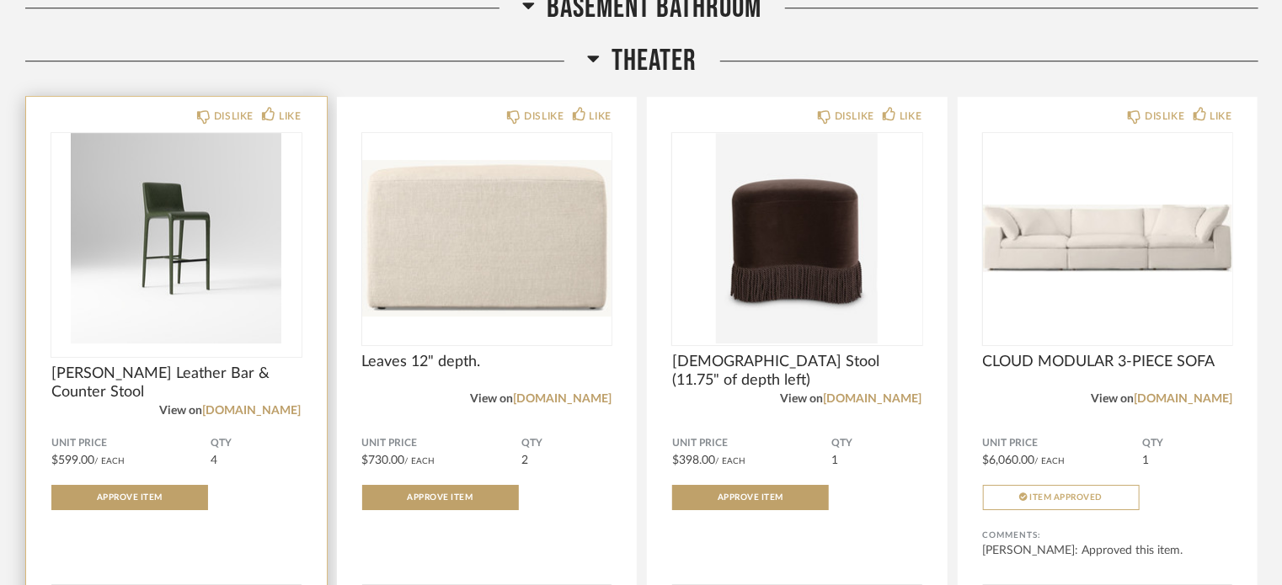
click at [168, 228] on img "0" at bounding box center [176, 238] width 250 height 211
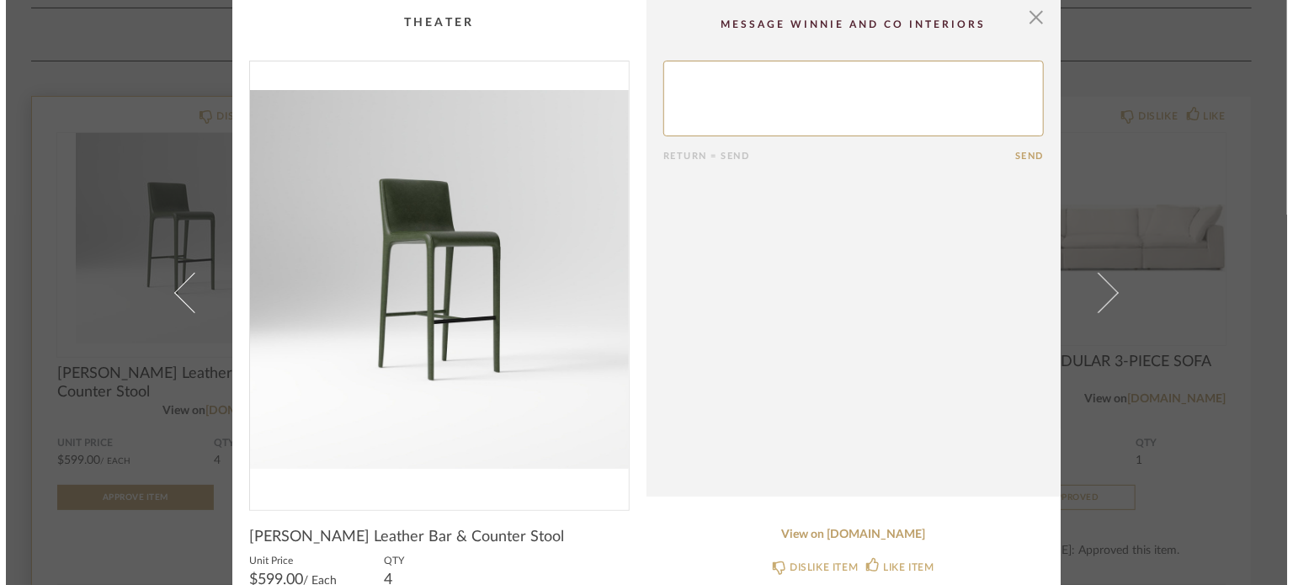
scroll to position [0, 0]
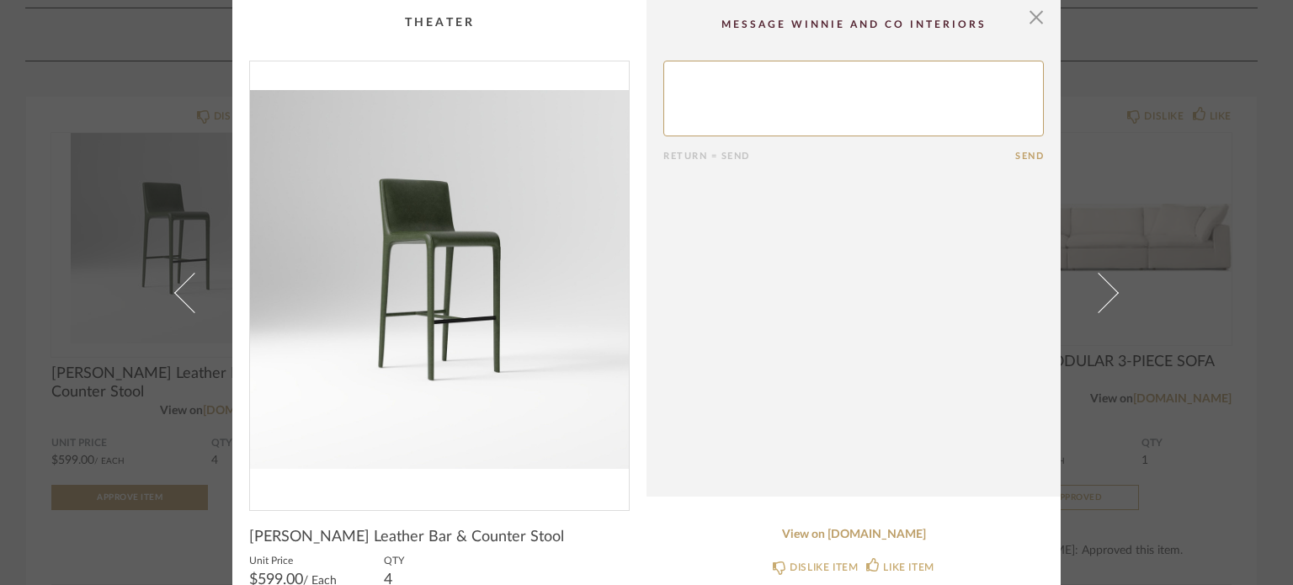
click at [15, 109] on div "× Return = Send Send Dolores Leather Bar & Counter Stool Unit Price $599.00 / E…" at bounding box center [646, 292] width 1293 height 585
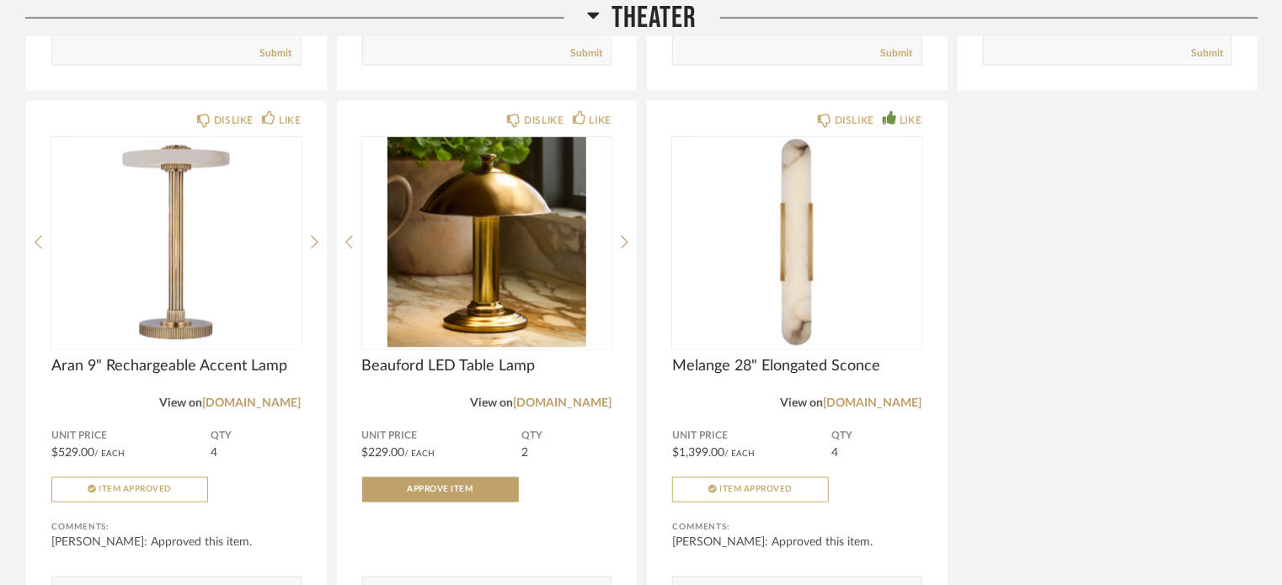
scroll to position [29963, 0]
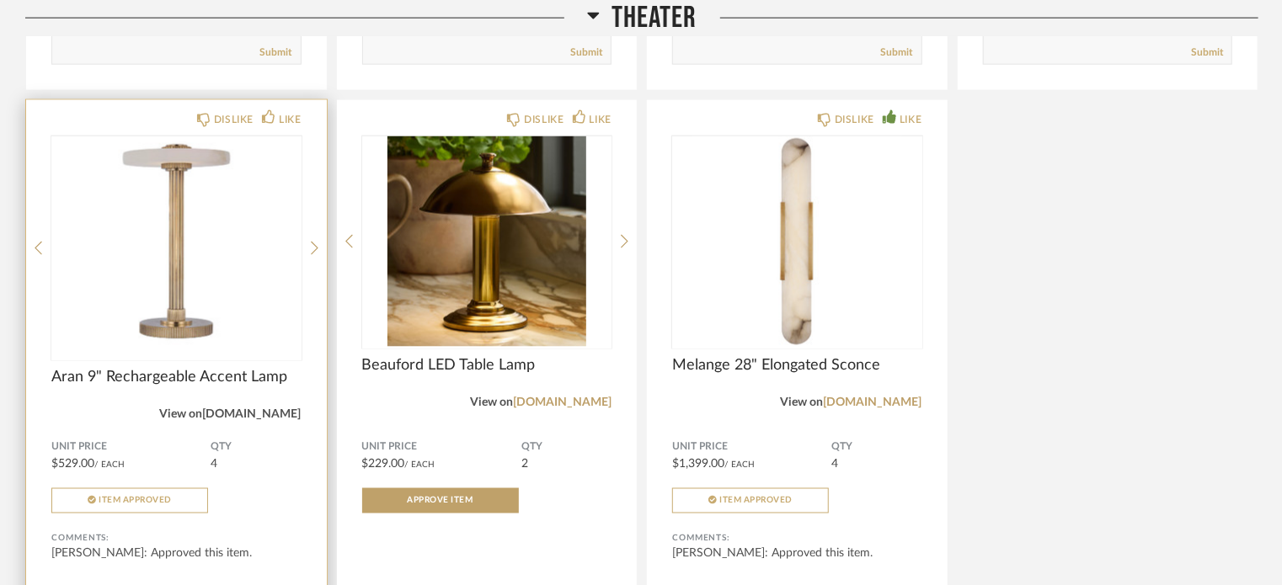
click at [277, 408] on link "[DOMAIN_NAME]" at bounding box center [252, 414] width 99 height 12
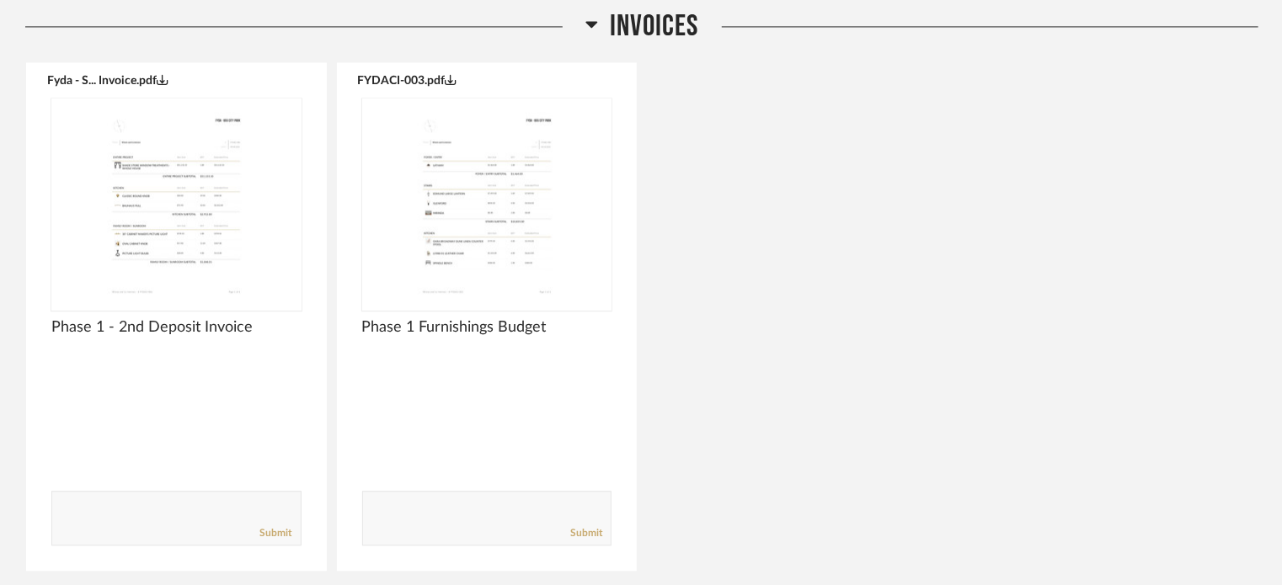
scroll to position [30686, 0]
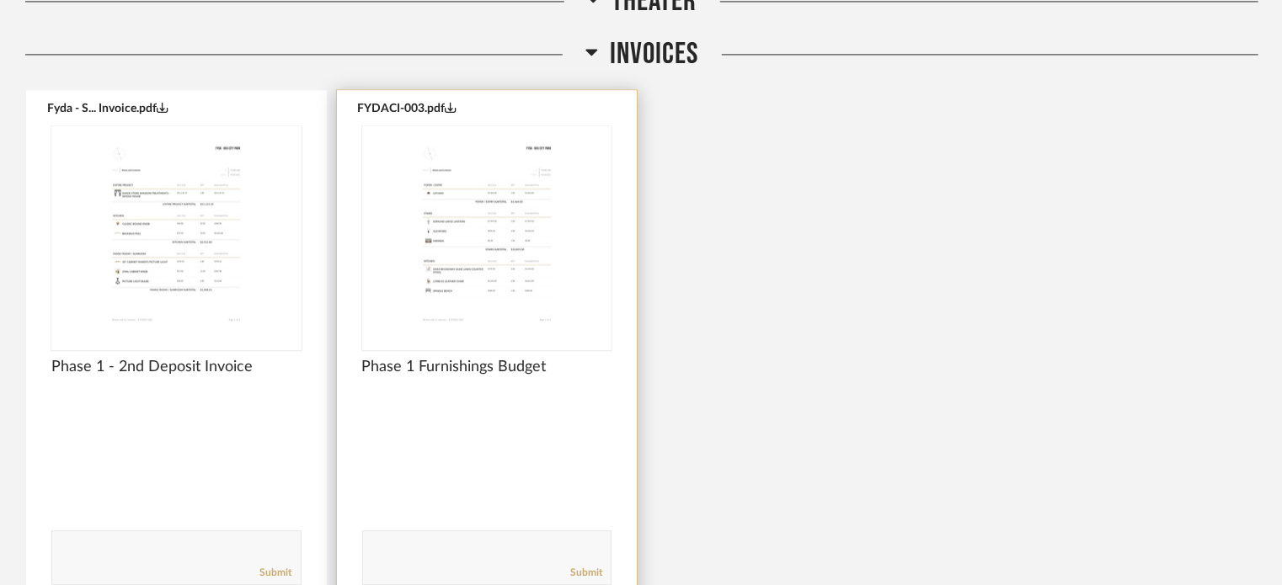
click at [487, 212] on img "0" at bounding box center [487, 231] width 250 height 211
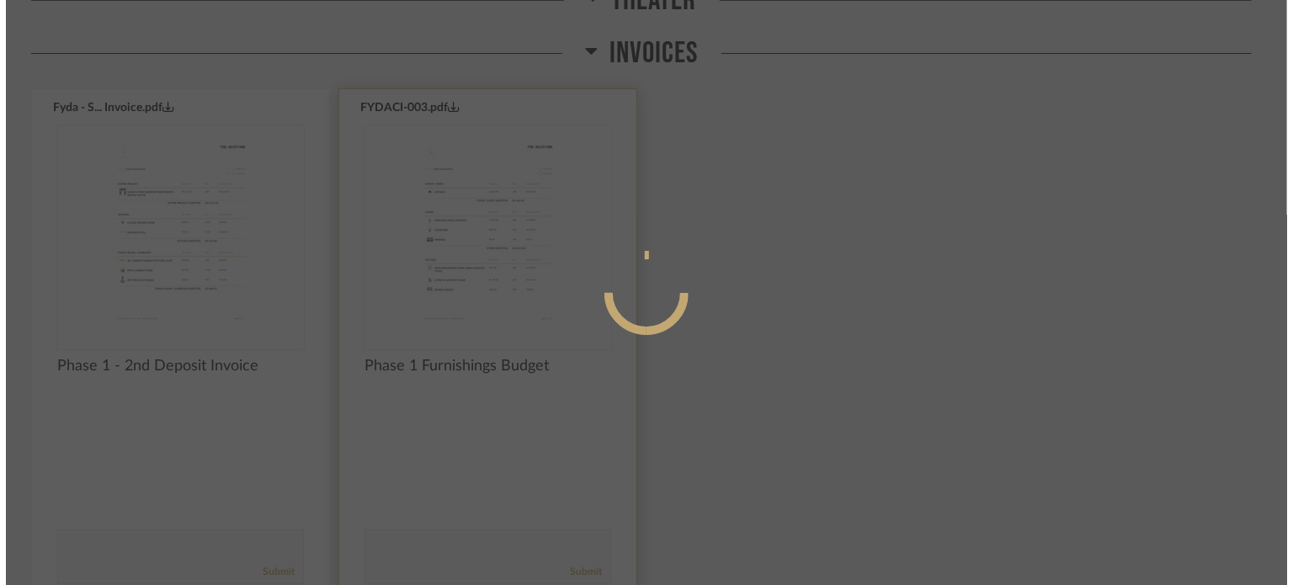
scroll to position [0, 0]
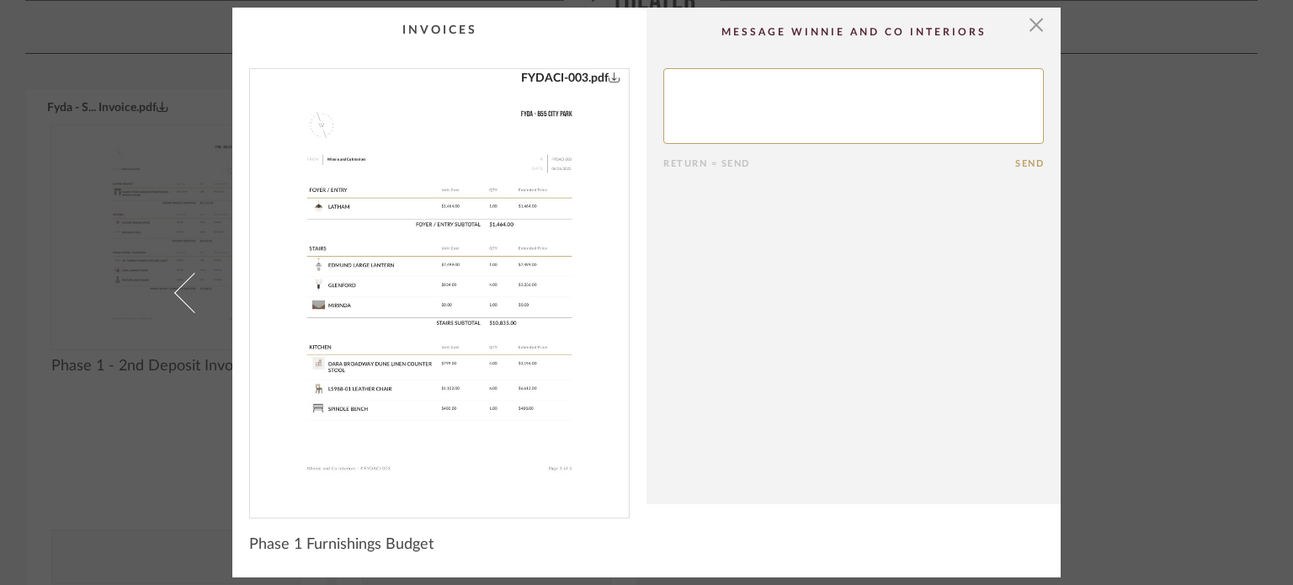
click at [599, 77] on link "FYDACI-003.pdf" at bounding box center [570, 78] width 99 height 19
click at [77, 179] on div "× FYDACI-003.pdf Return = Send Send Phase 1 Furnishings Budget" at bounding box center [646, 292] width 1293 height 585
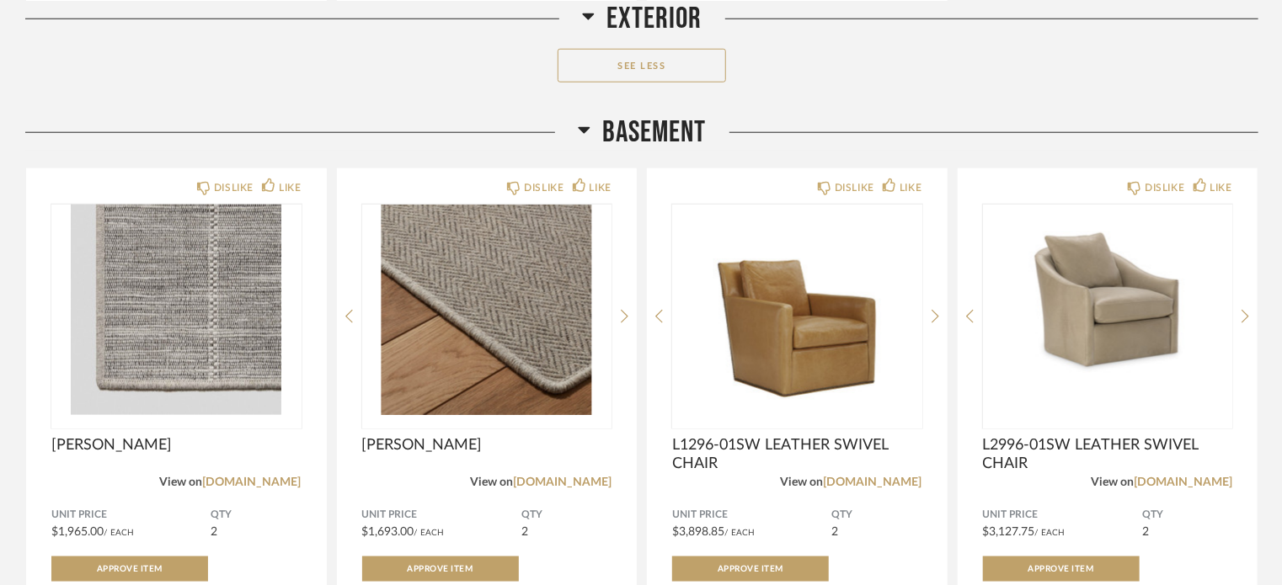
scroll to position [23255, 0]
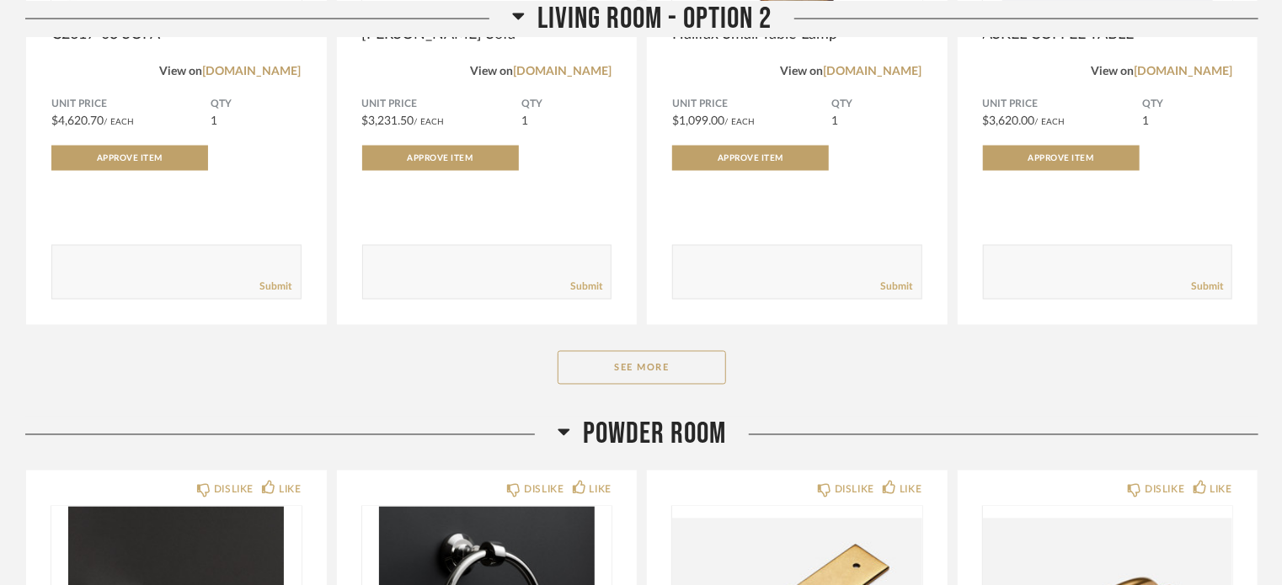
scroll to position [4539, 0]
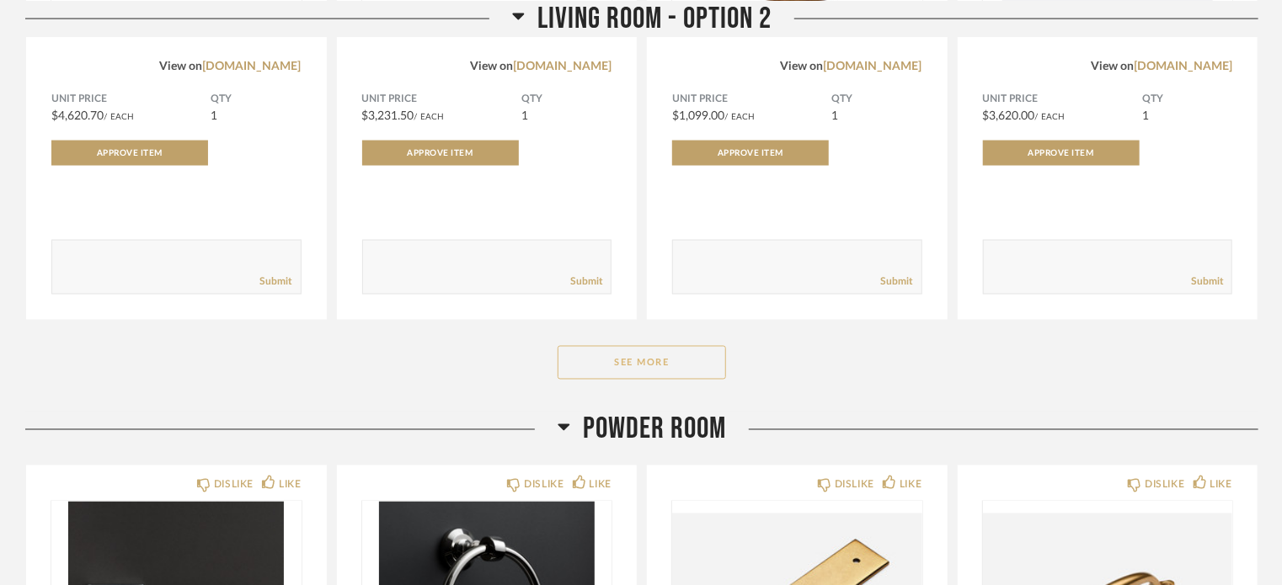
click at [623, 358] on button "See More" at bounding box center [641, 363] width 168 height 34
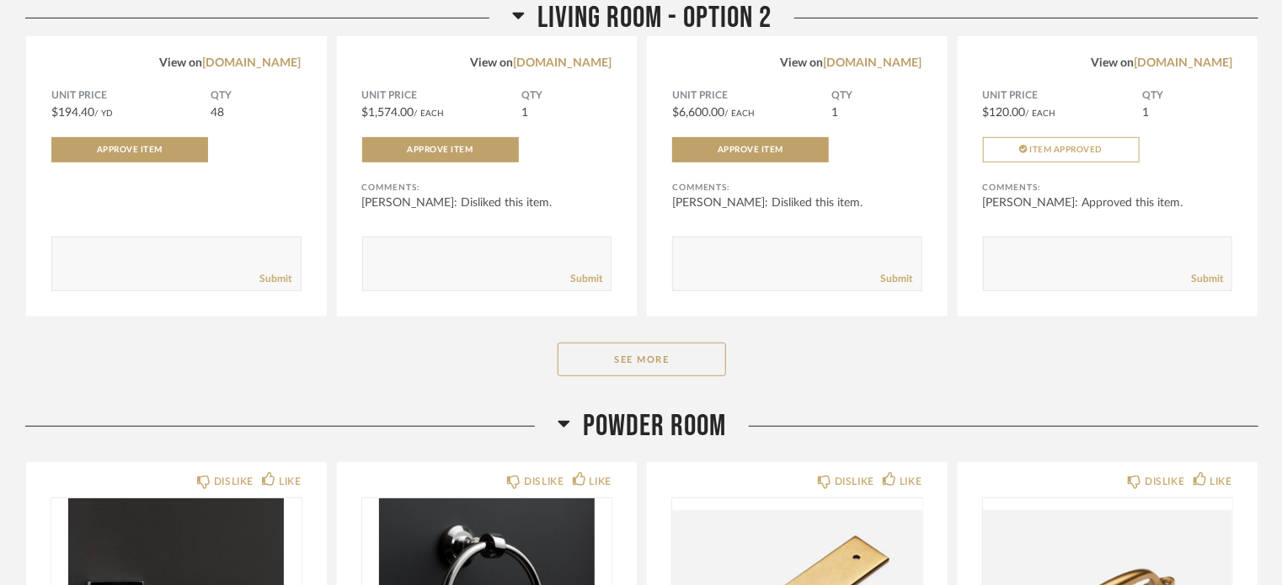
scroll to position [6828, 0]
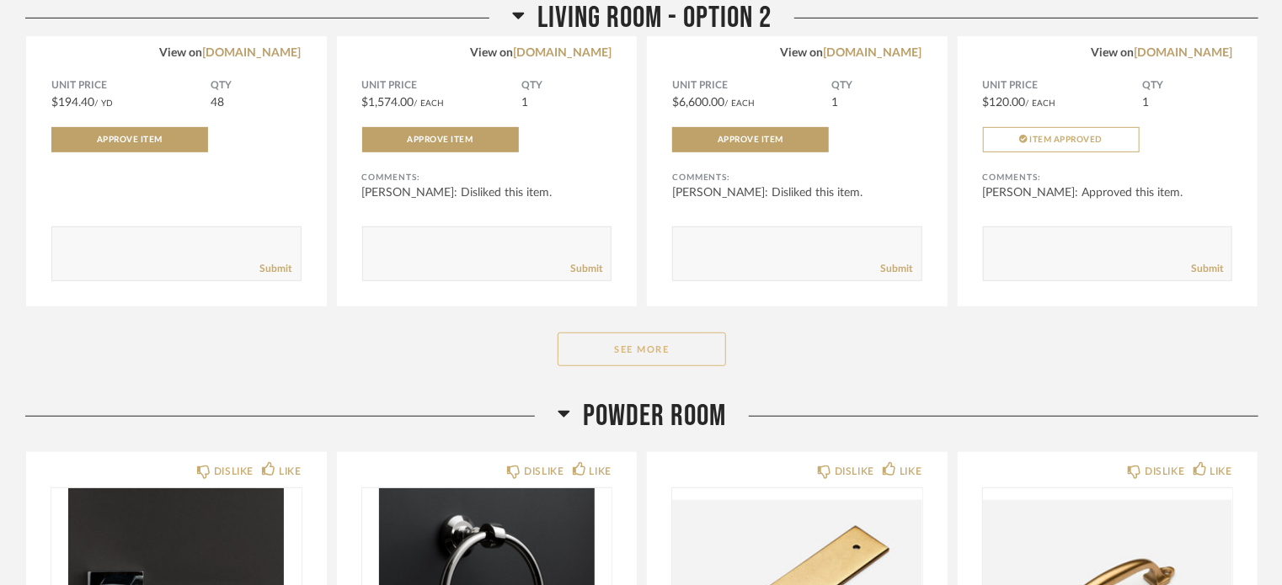
click at [659, 356] on button "See More" at bounding box center [641, 350] width 168 height 34
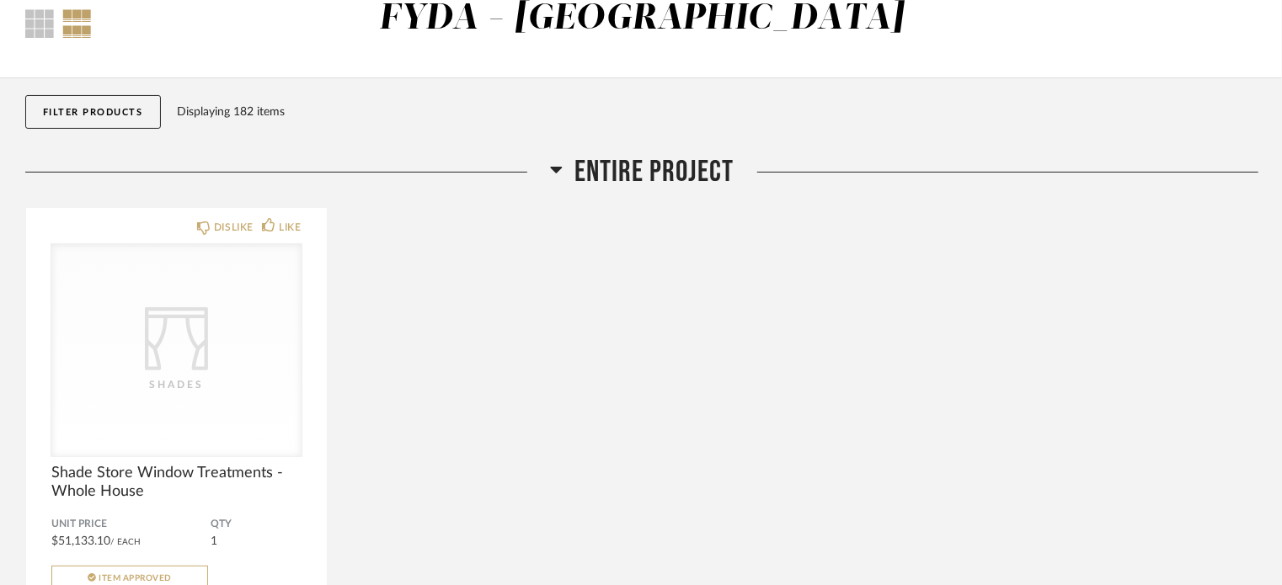
scroll to position [0, 0]
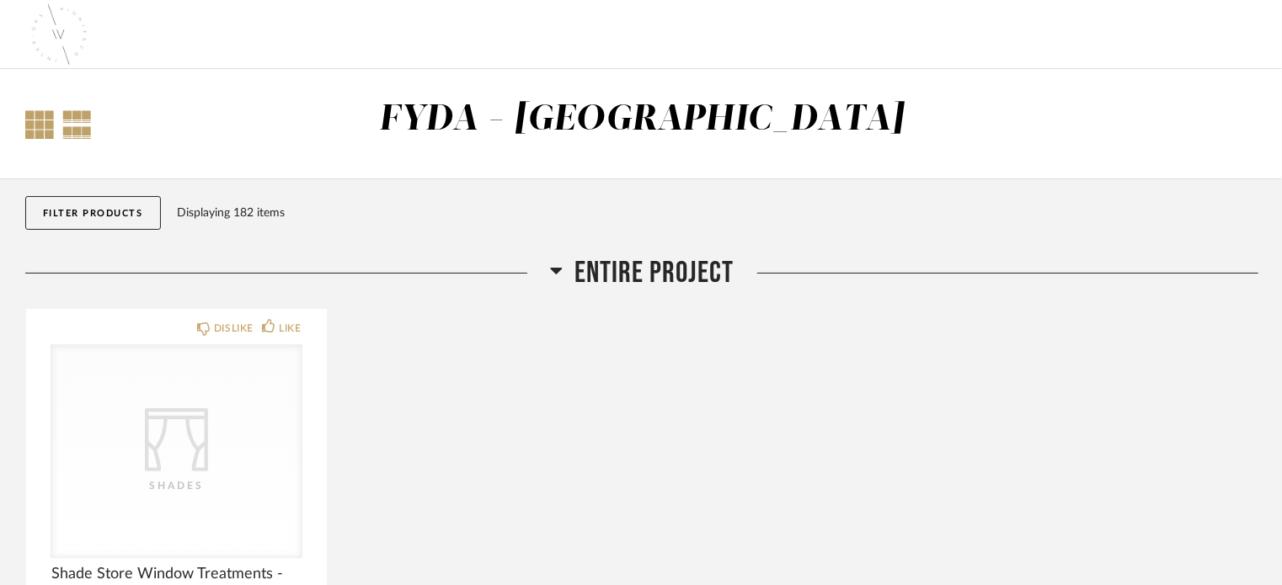
click at [48, 117] on div at bounding box center [39, 124] width 29 height 29
click at [77, 122] on div at bounding box center [76, 124] width 29 height 29
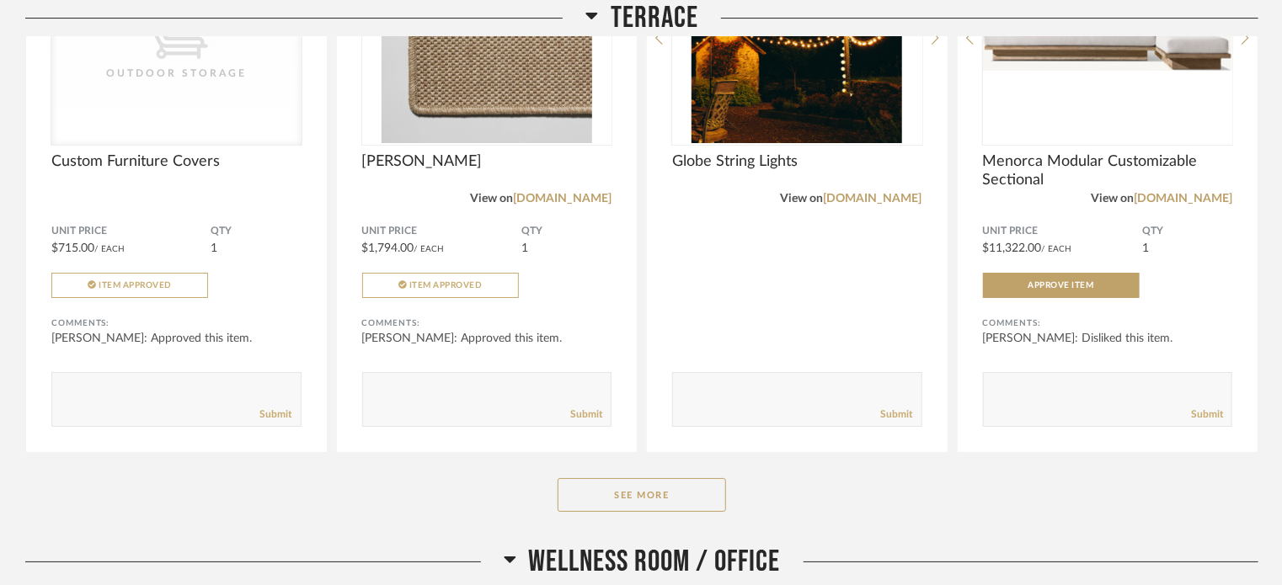
scroll to position [9383, 0]
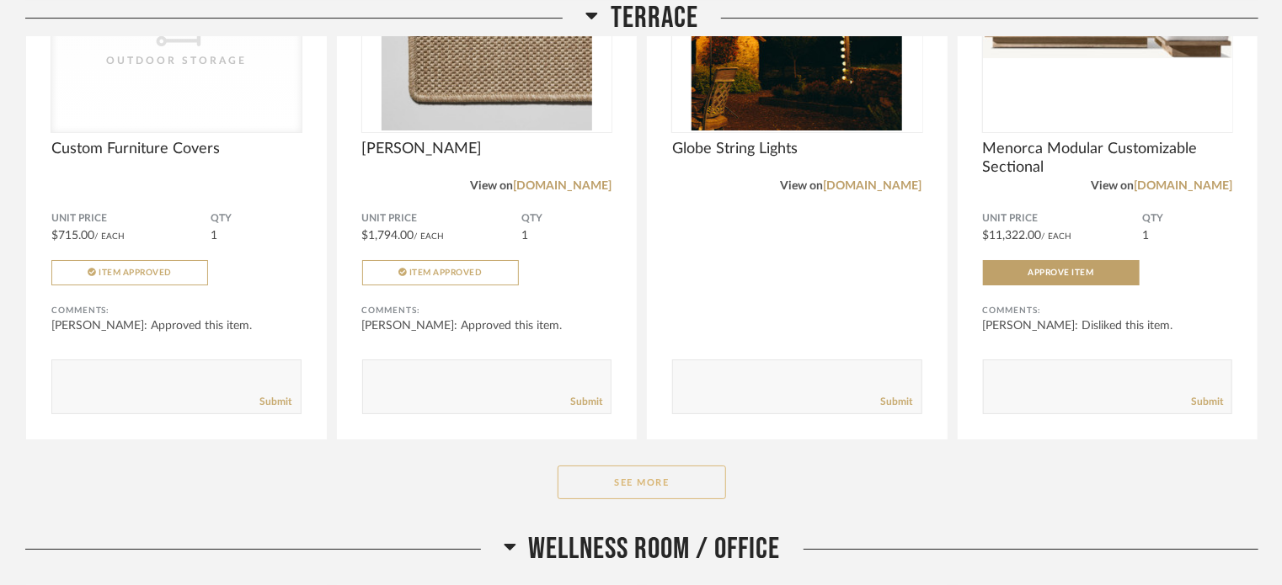
click at [640, 491] on button "See More" at bounding box center [641, 483] width 168 height 34
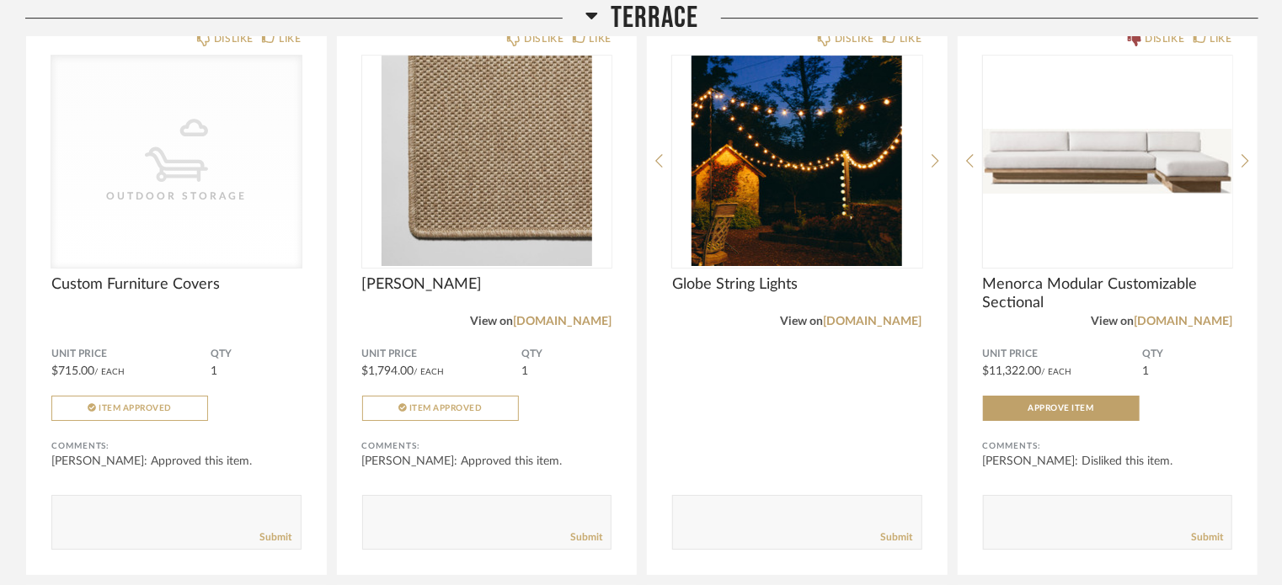
scroll to position [9243, 0]
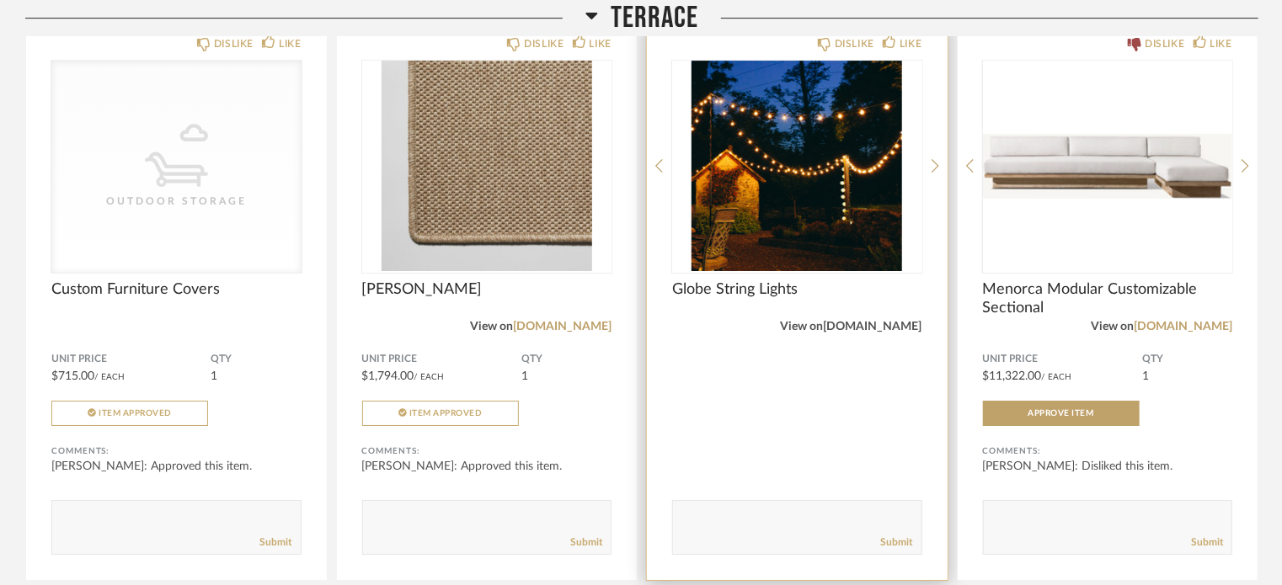
click at [901, 326] on link "[DOMAIN_NAME]" at bounding box center [873, 327] width 99 height 12
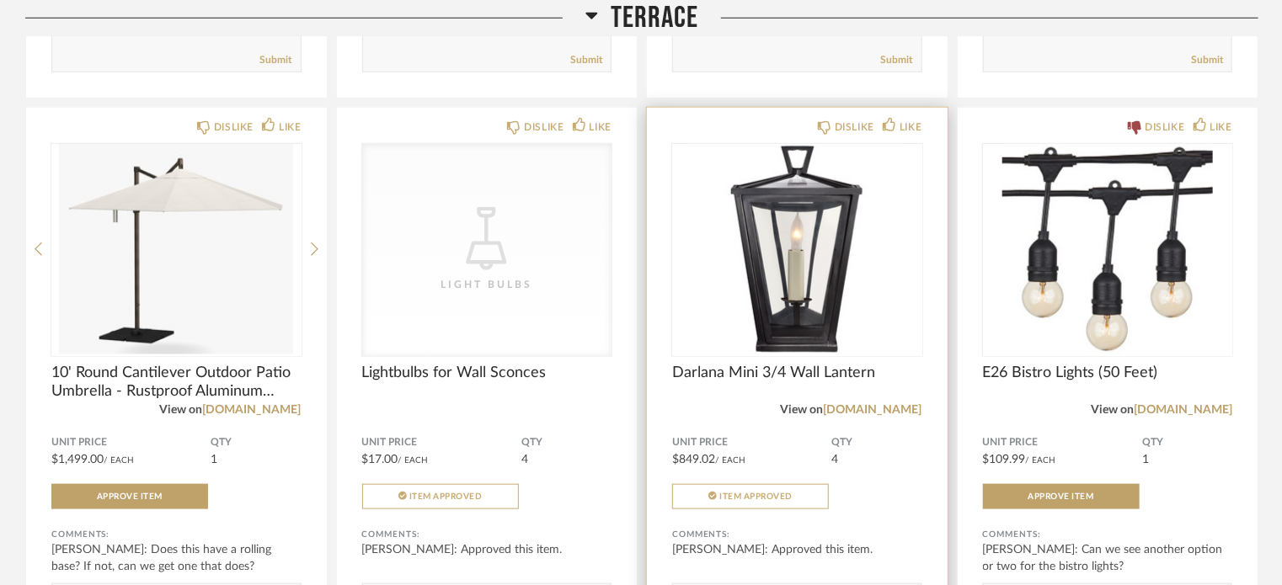
scroll to position [10304, 0]
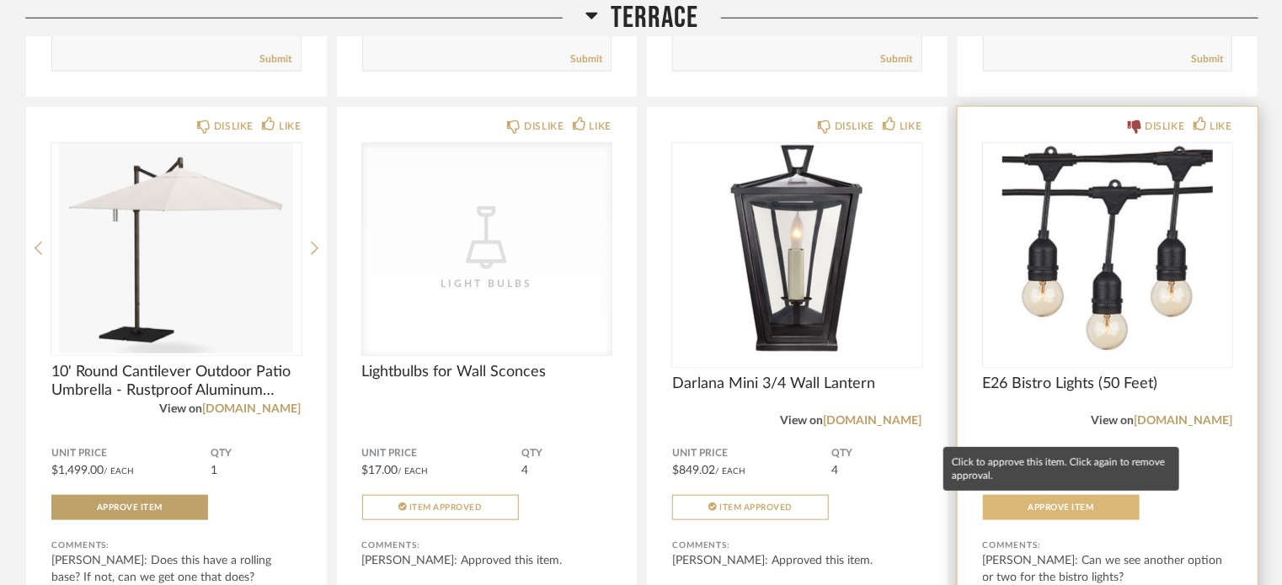
click at [1067, 501] on button "Approve Item" at bounding box center [1061, 507] width 157 height 25
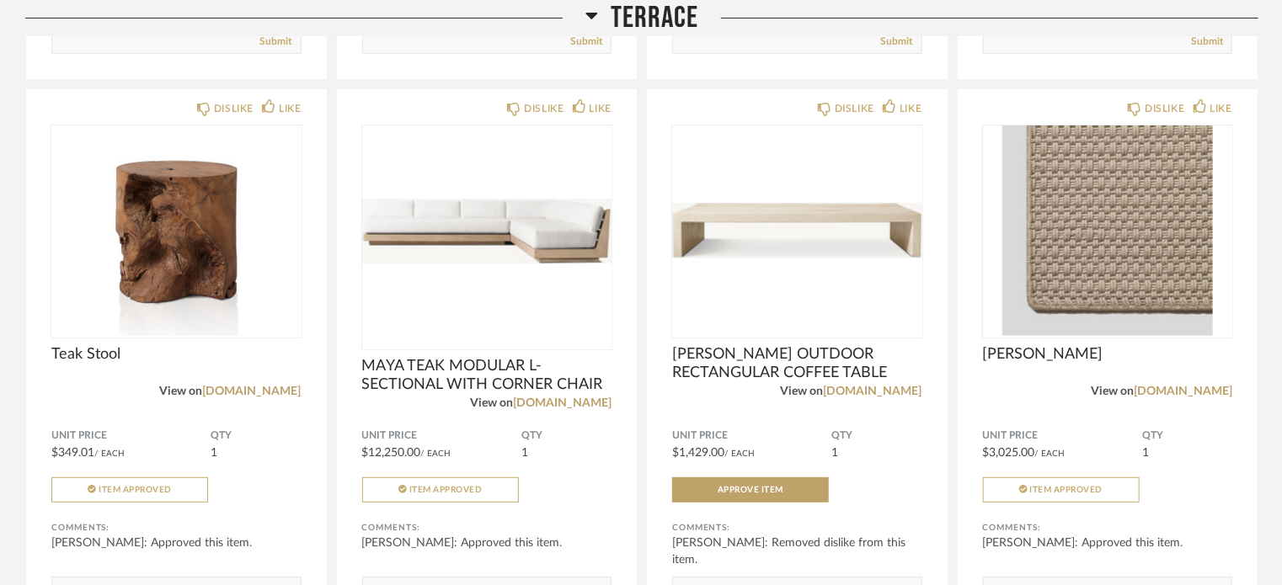
scroll to position [9743, 0]
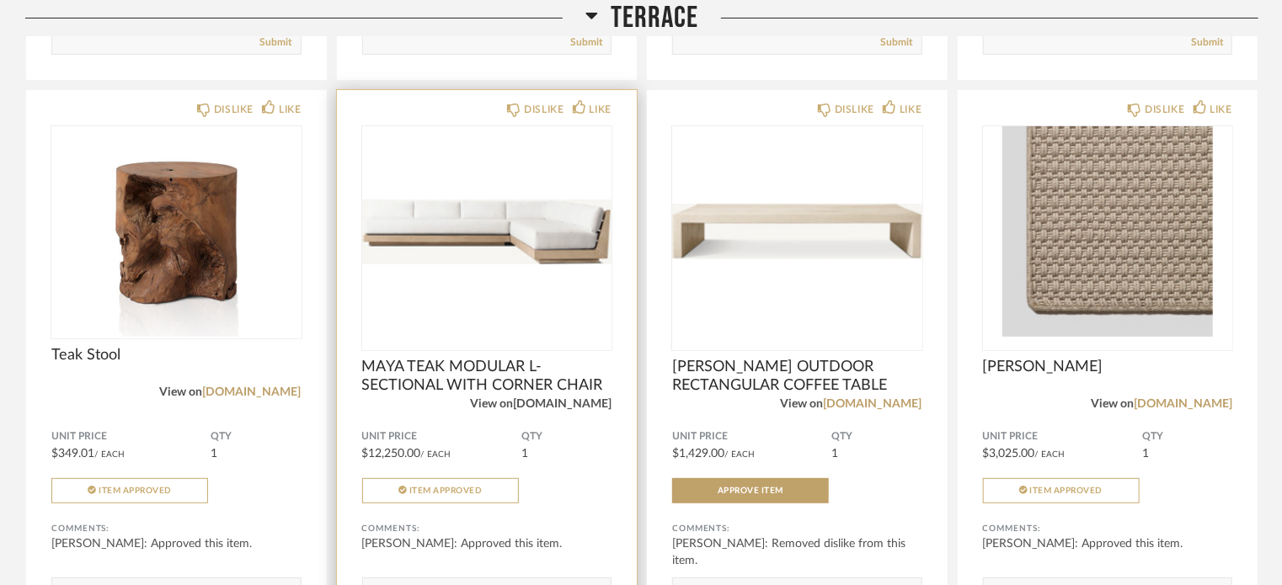
click at [579, 403] on link "[DOMAIN_NAME]" at bounding box center [562, 404] width 99 height 12
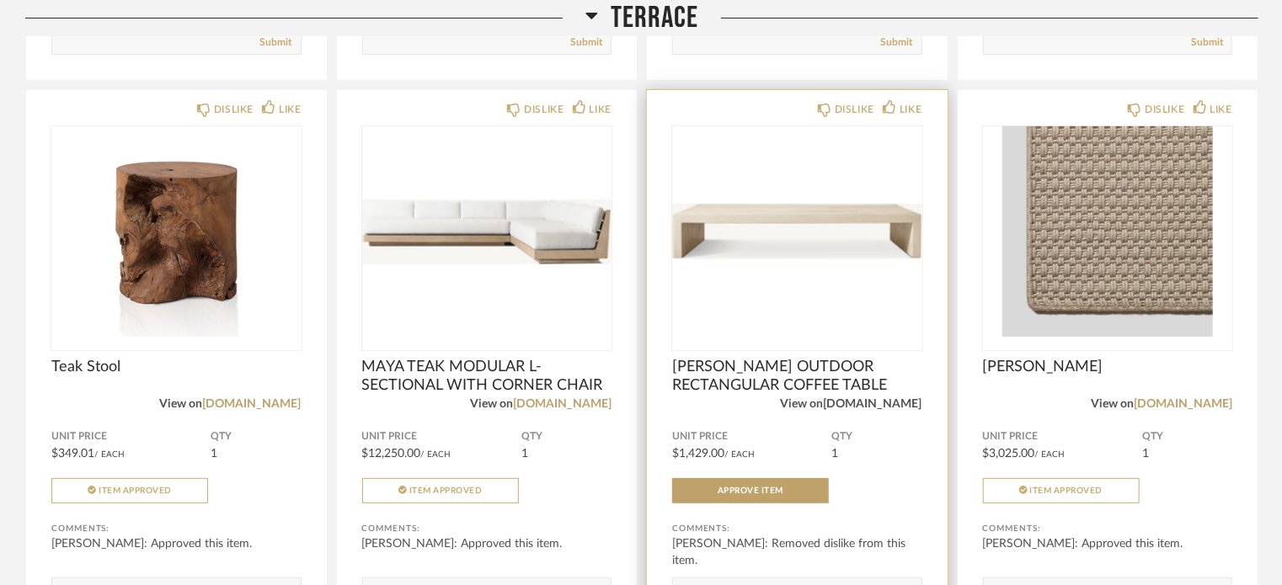
click at [915, 406] on link "[DOMAIN_NAME]" at bounding box center [873, 404] width 99 height 12
